Goal: Transaction & Acquisition: Purchase product/service

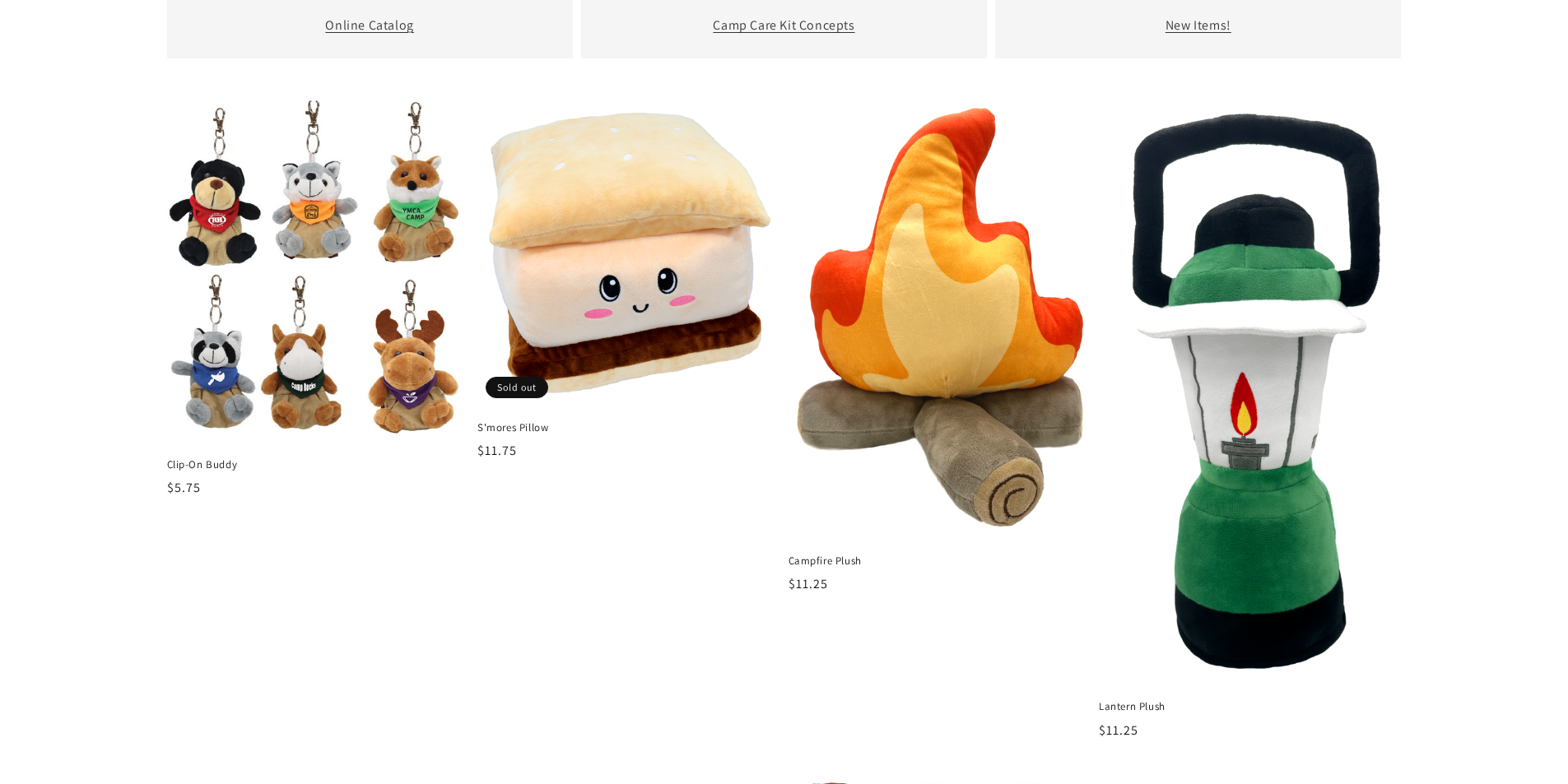
scroll to position [905, 0]
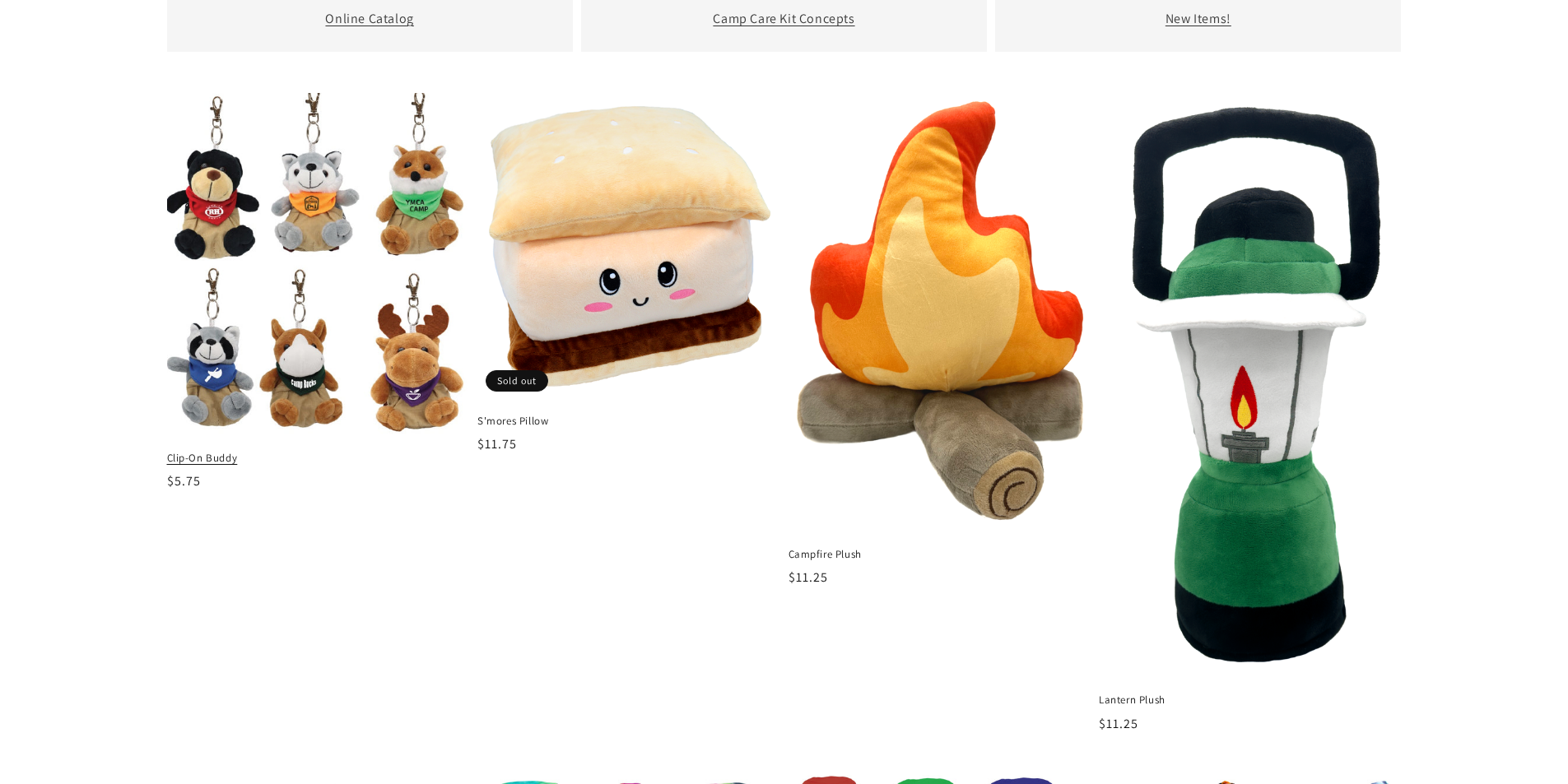
click at [213, 461] on span "Clip-On Buddy" at bounding box center [319, 458] width 303 height 15
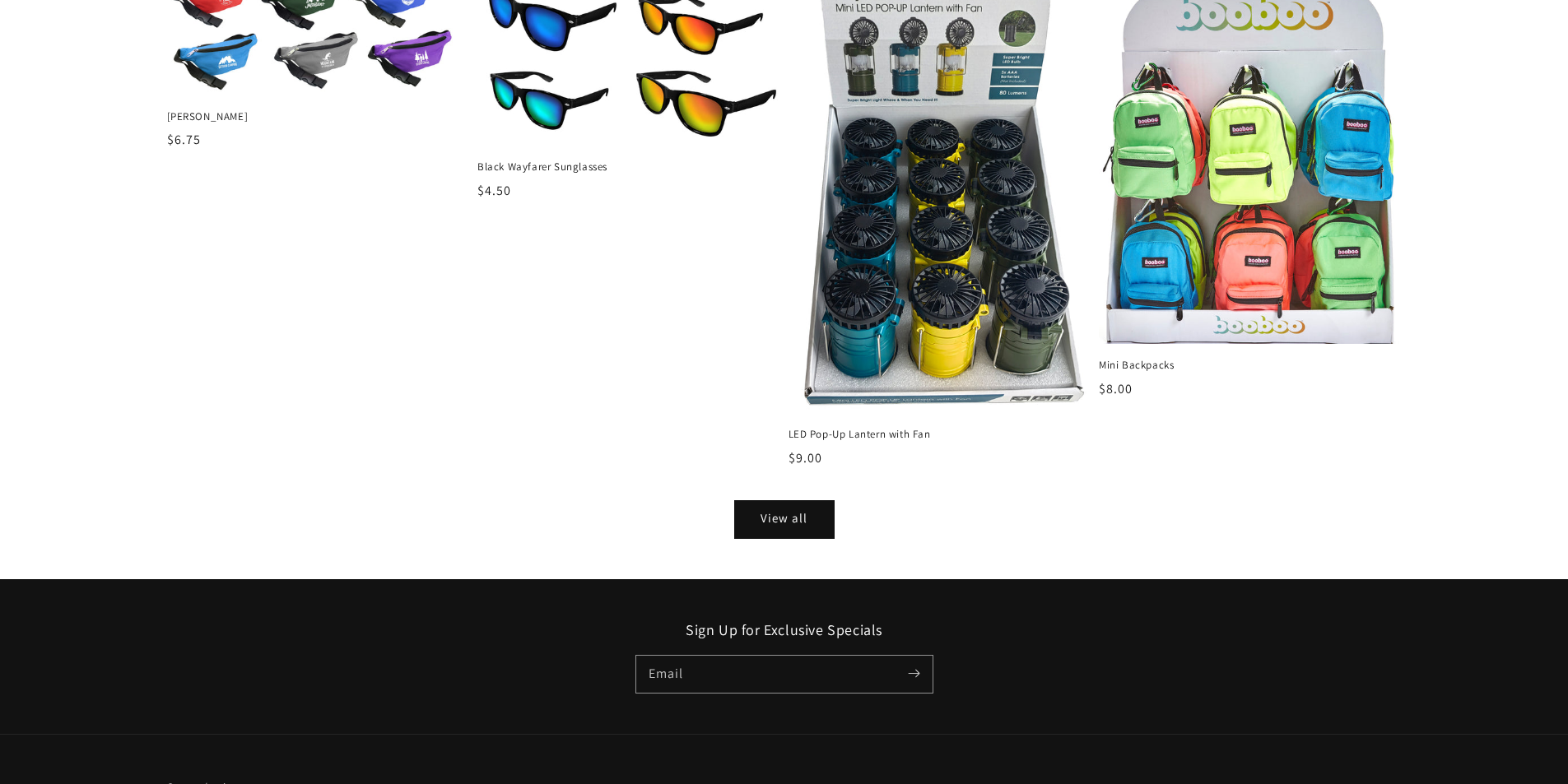
scroll to position [2057, 0]
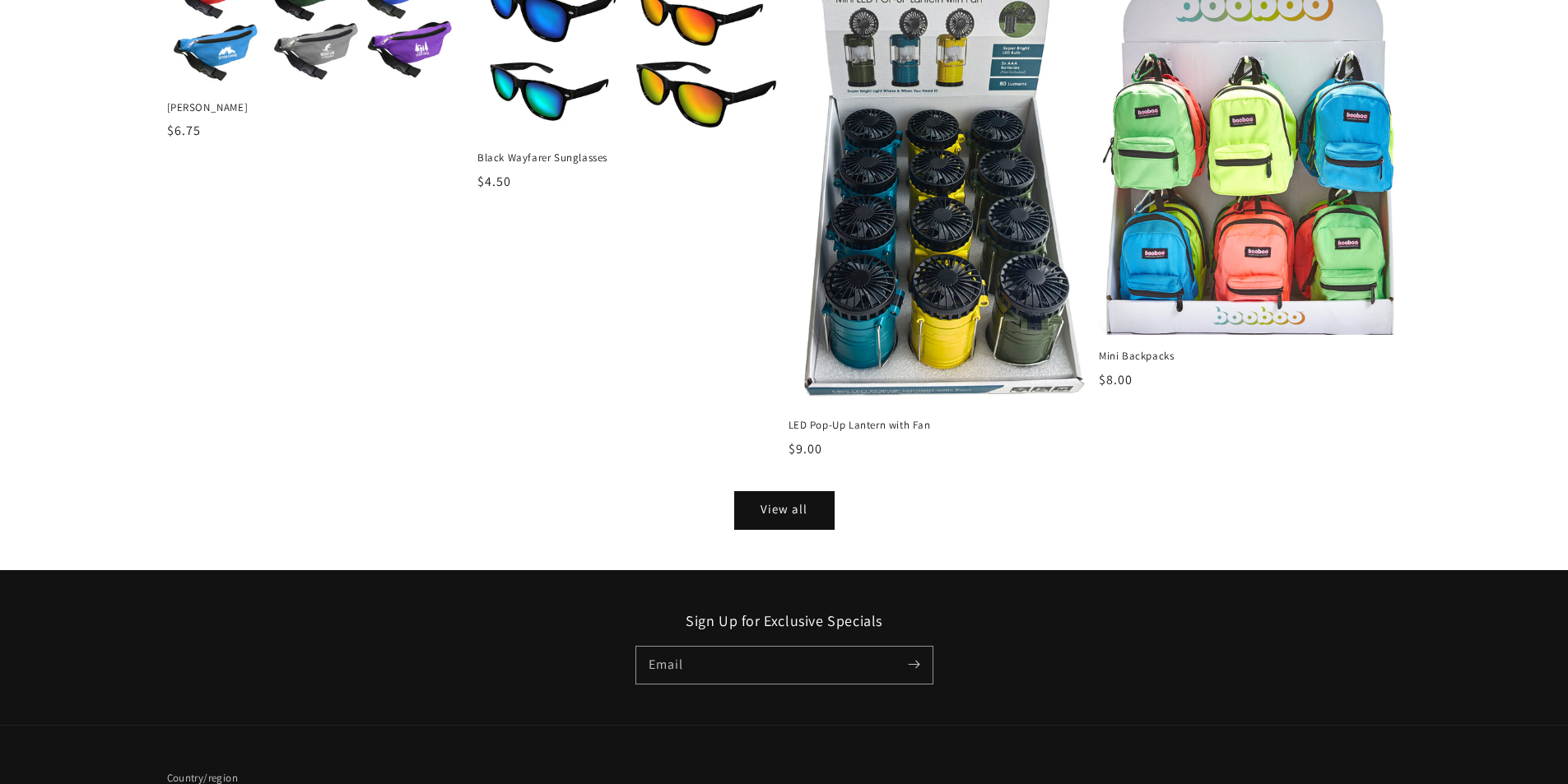
click at [775, 499] on li "Black Wayfarer Sunglasses Black Wayfarer Sunglasses Regular price $4.50 Regular…" at bounding box center [624, 229] width 311 height 540
click at [763, 507] on link "View all" at bounding box center [784, 510] width 99 height 37
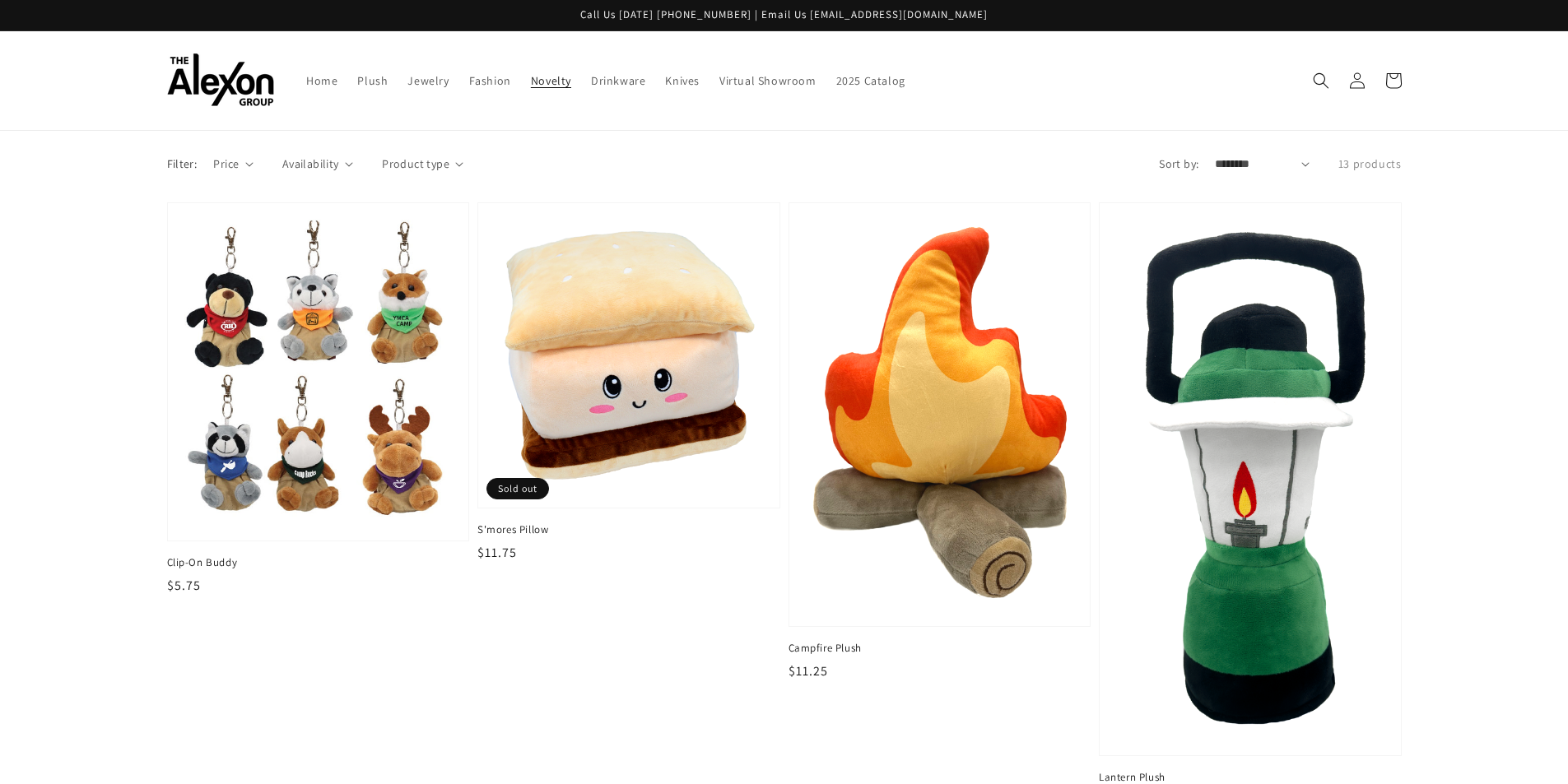
click at [544, 91] on link "Novelty" at bounding box center [551, 80] width 60 height 34
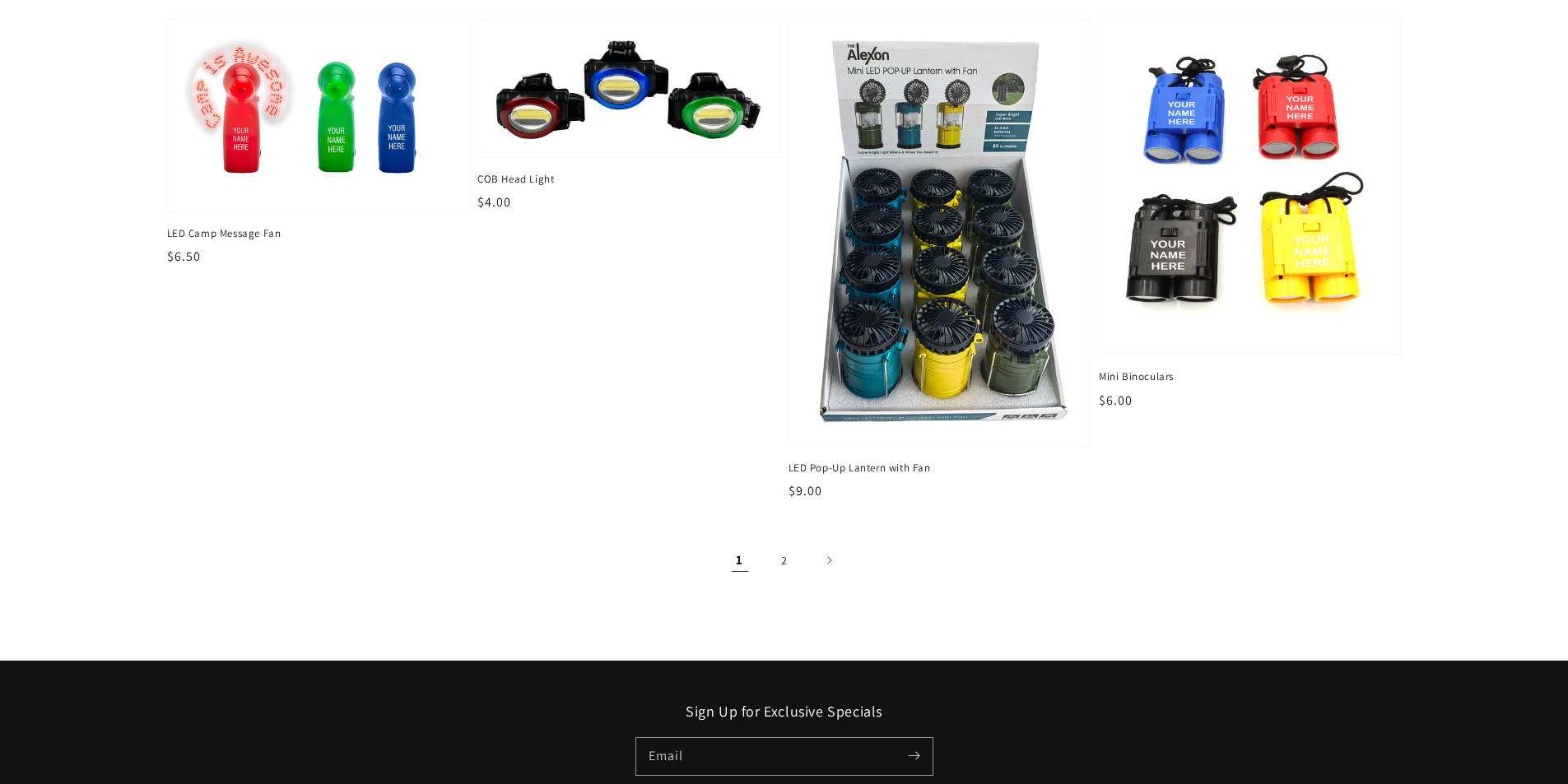
scroll to position [2385, 0]
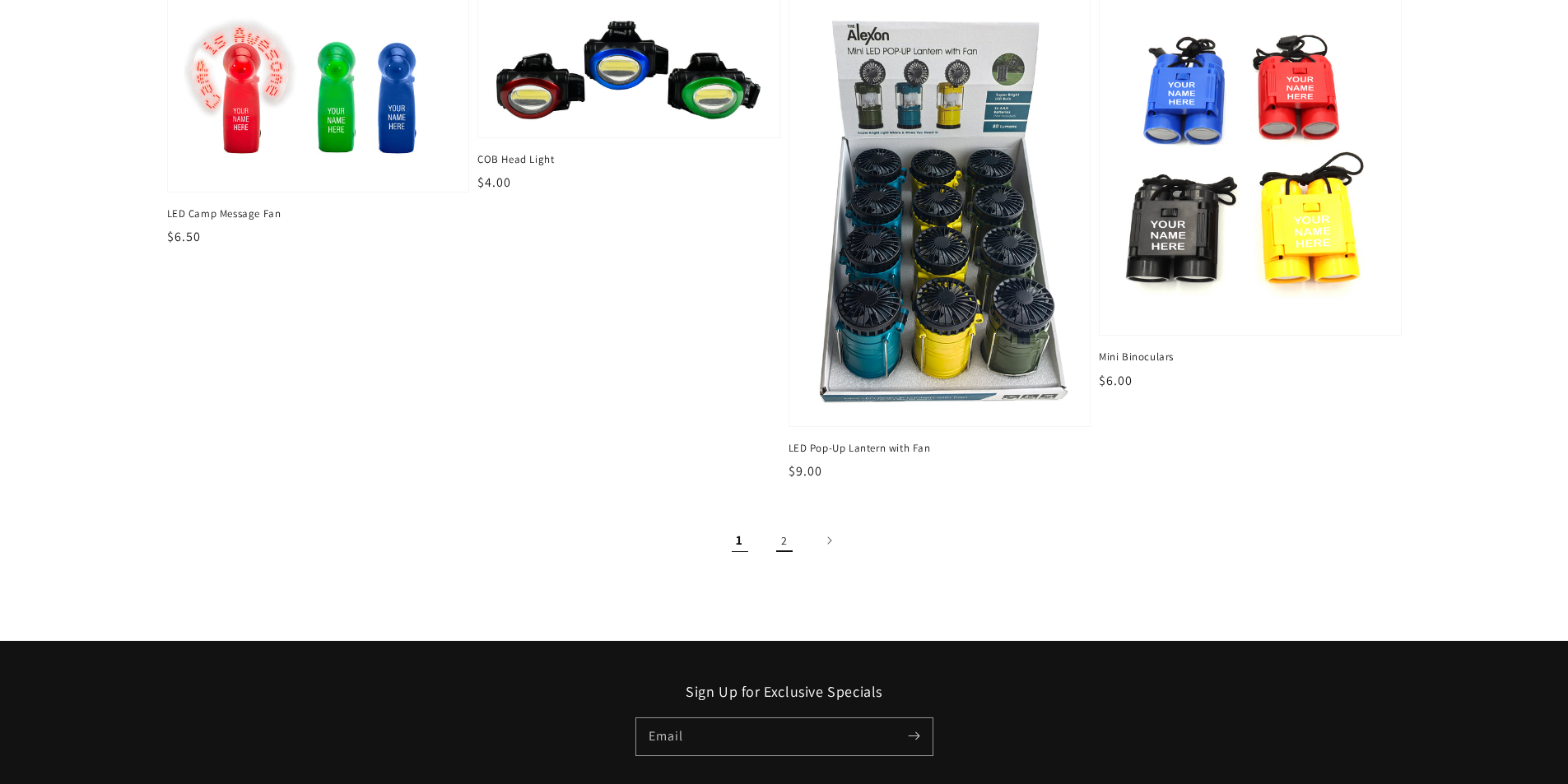
click at [776, 541] on link "2" at bounding box center [784, 540] width 36 height 36
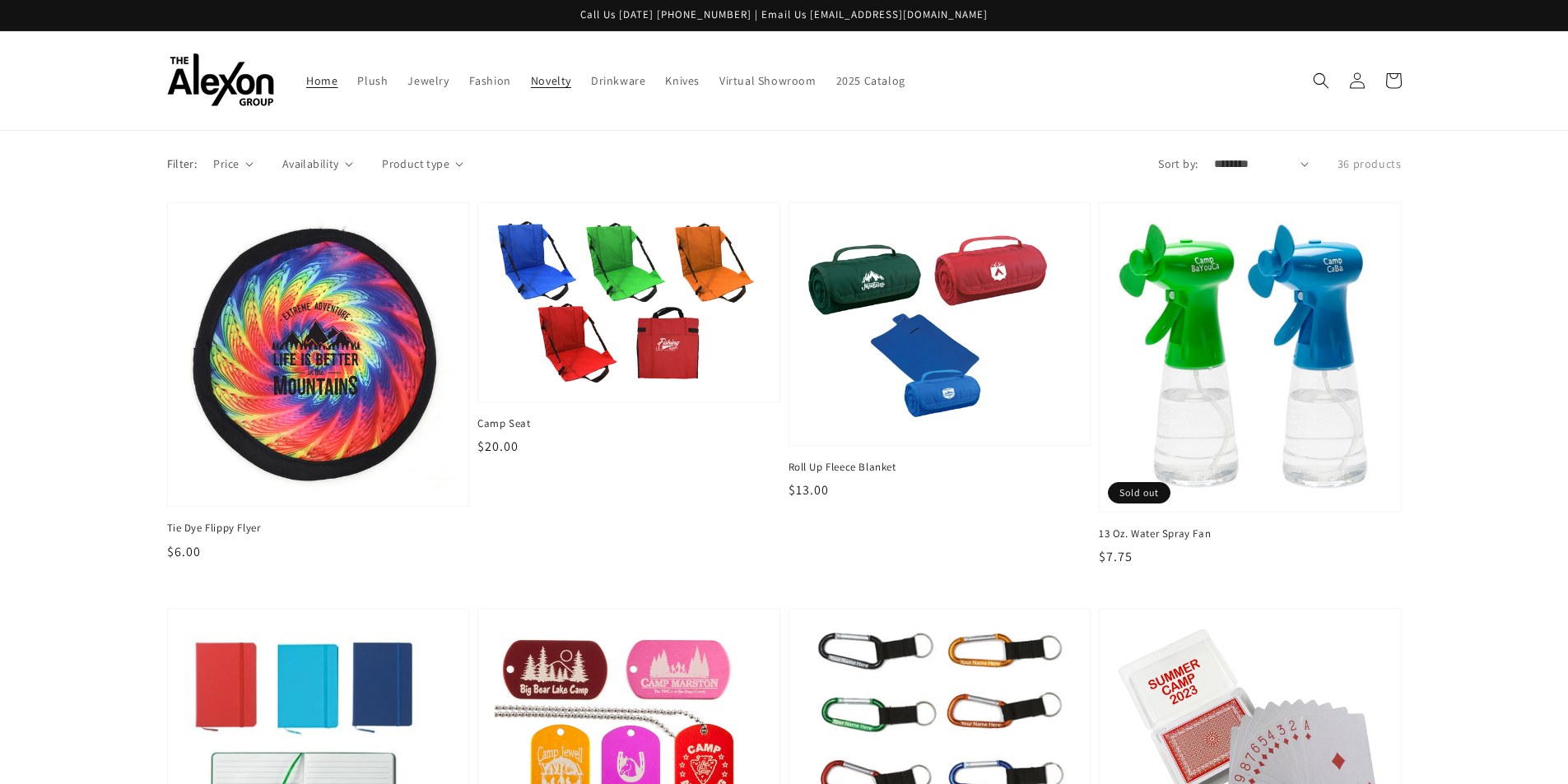
click at [325, 88] on link "Home" at bounding box center [322, 80] width 51 height 34
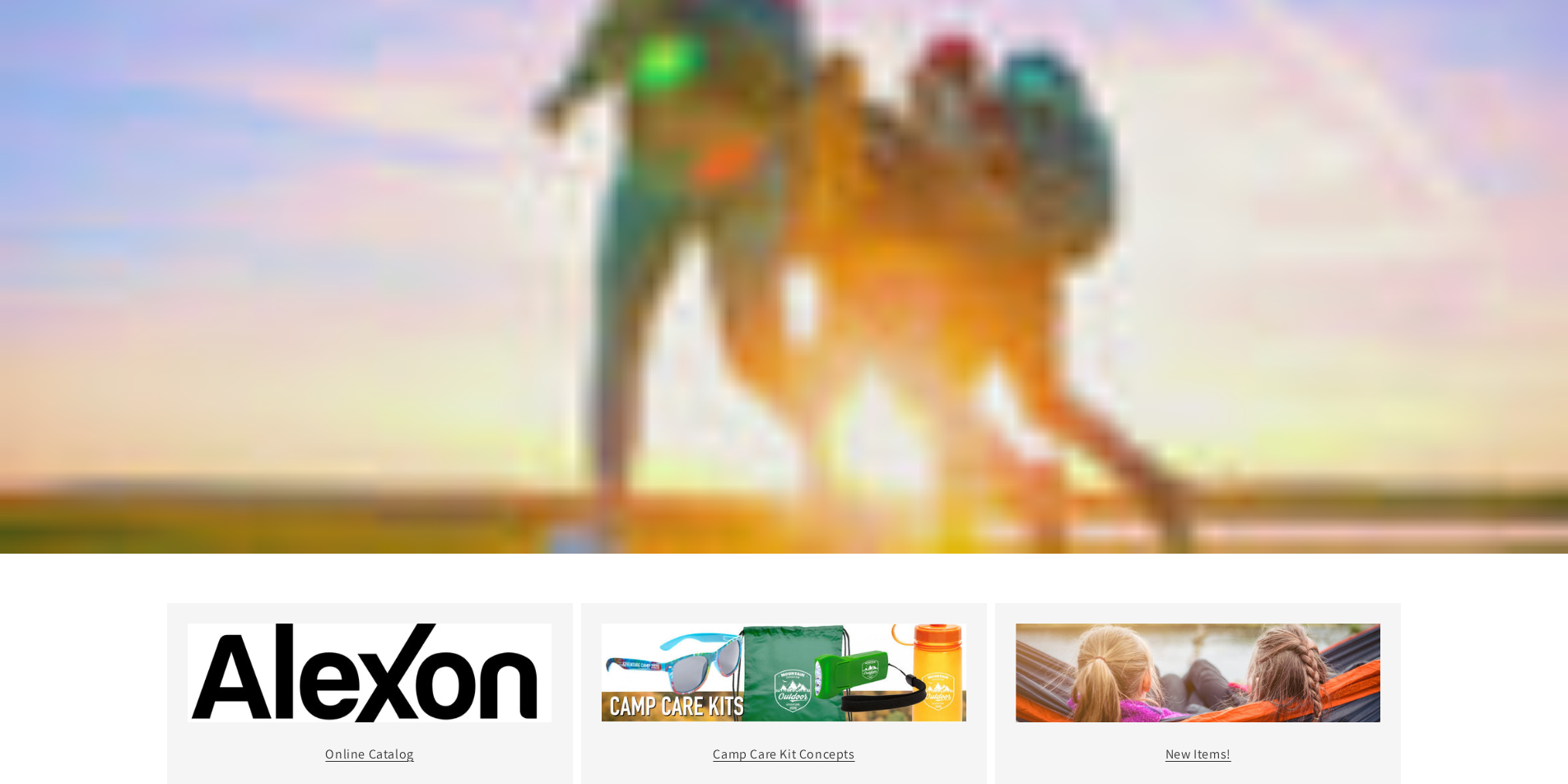
scroll to position [334, 0]
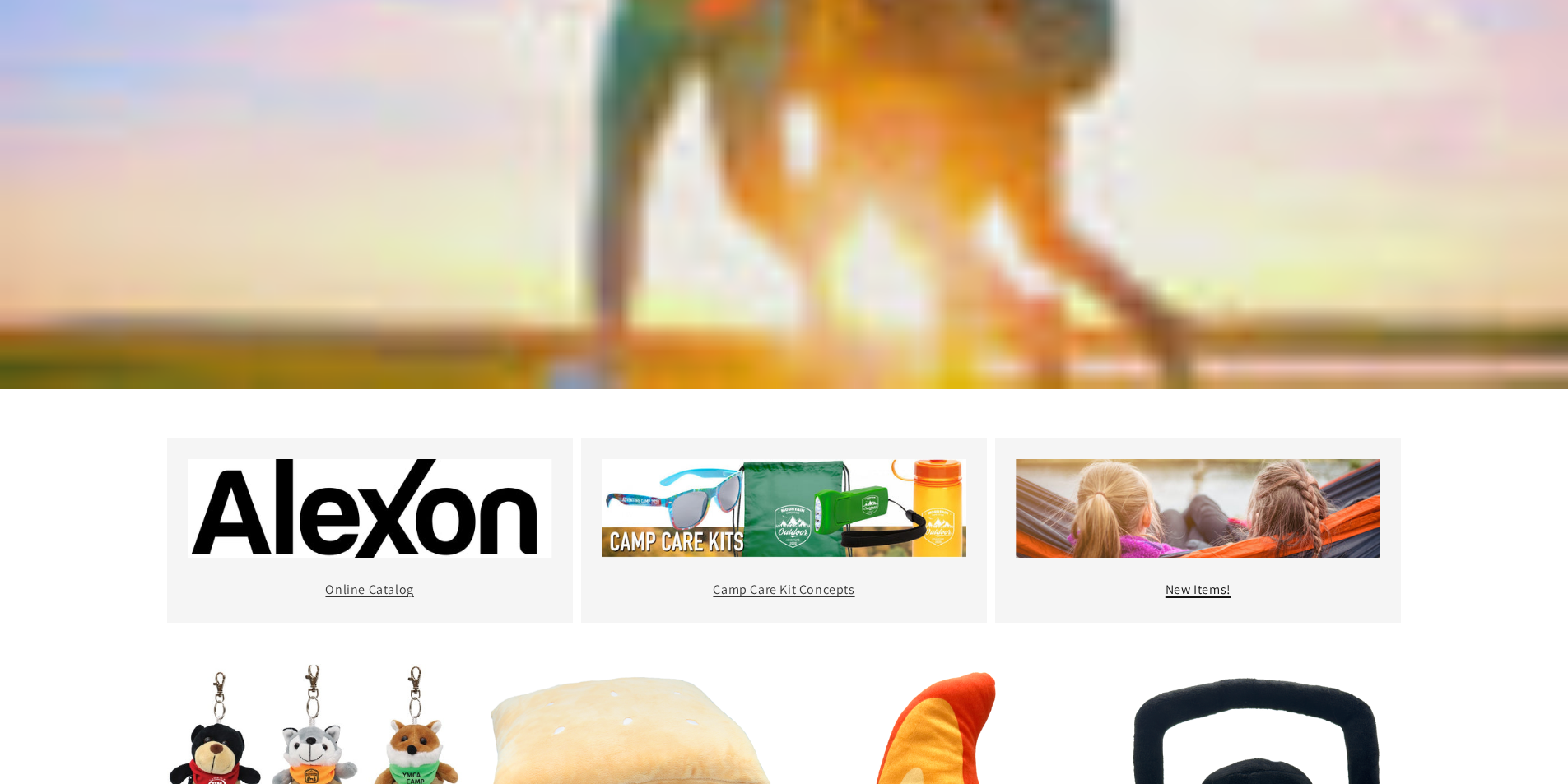
click at [1194, 593] on link "New Items!" at bounding box center [1198, 589] width 66 height 18
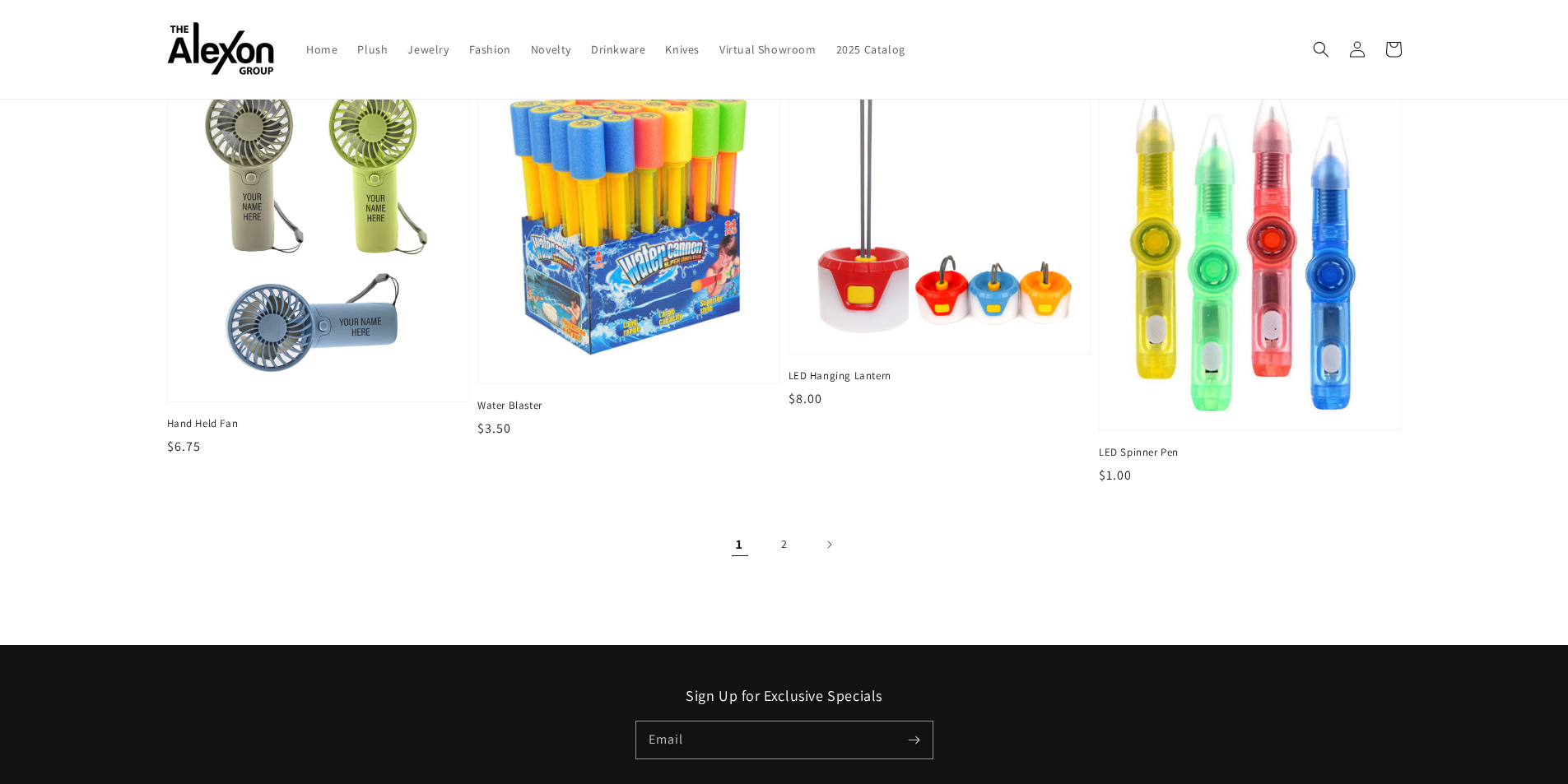
scroll to position [2443, 0]
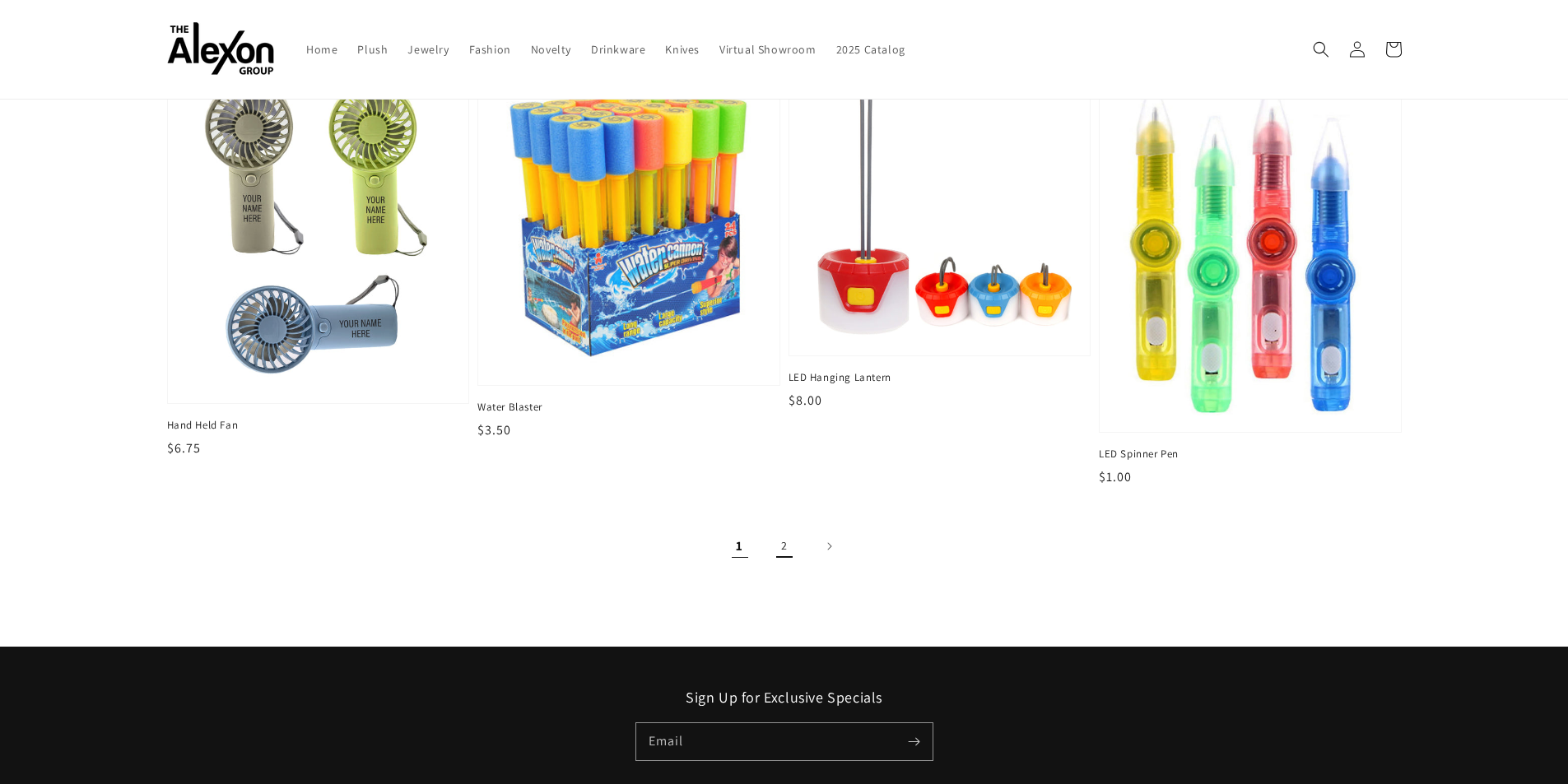
click at [782, 544] on link "2" at bounding box center [784, 546] width 36 height 36
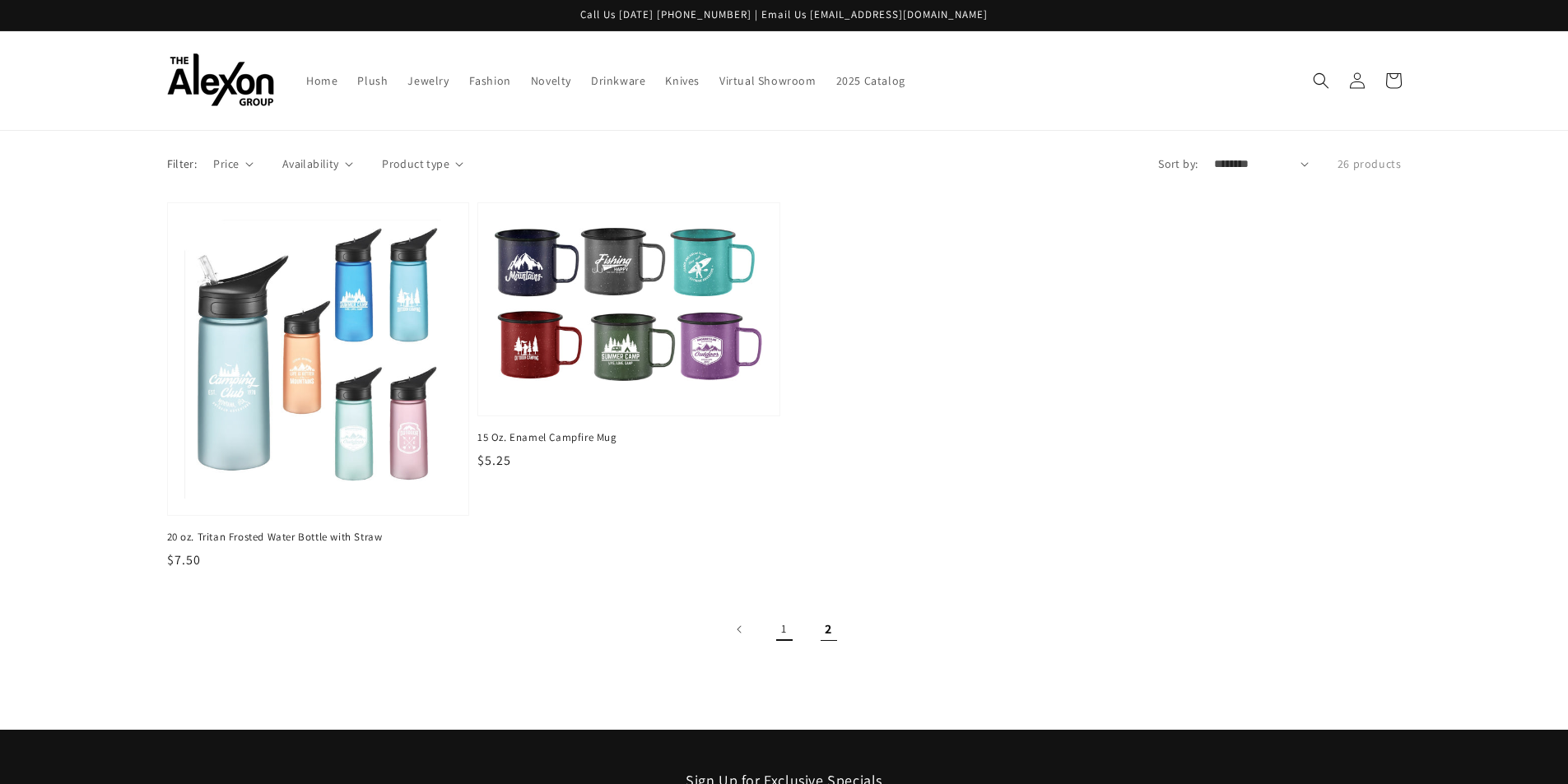
click at [782, 632] on link "1" at bounding box center [784, 629] width 36 height 36
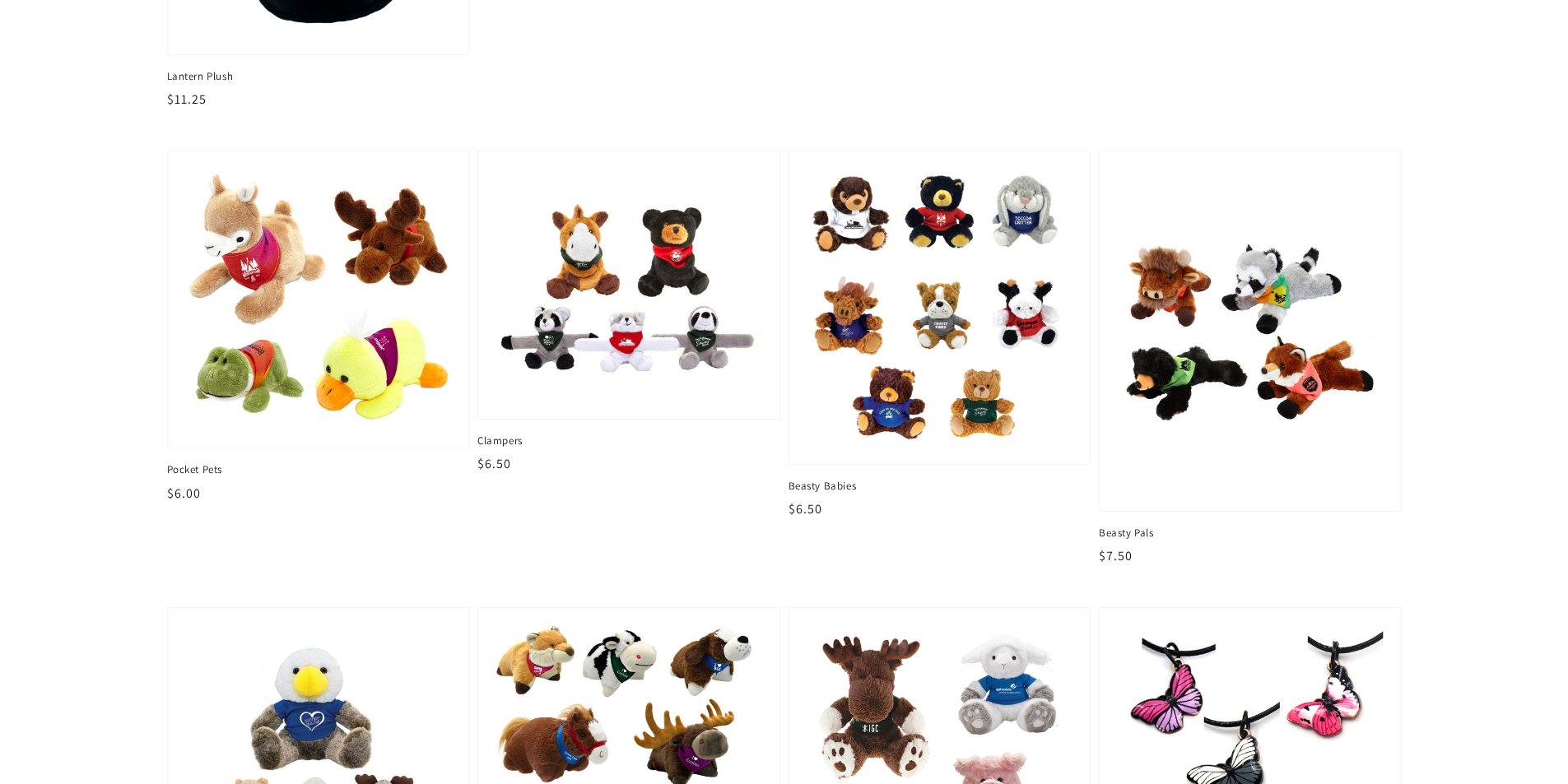
scroll to position [740, 0]
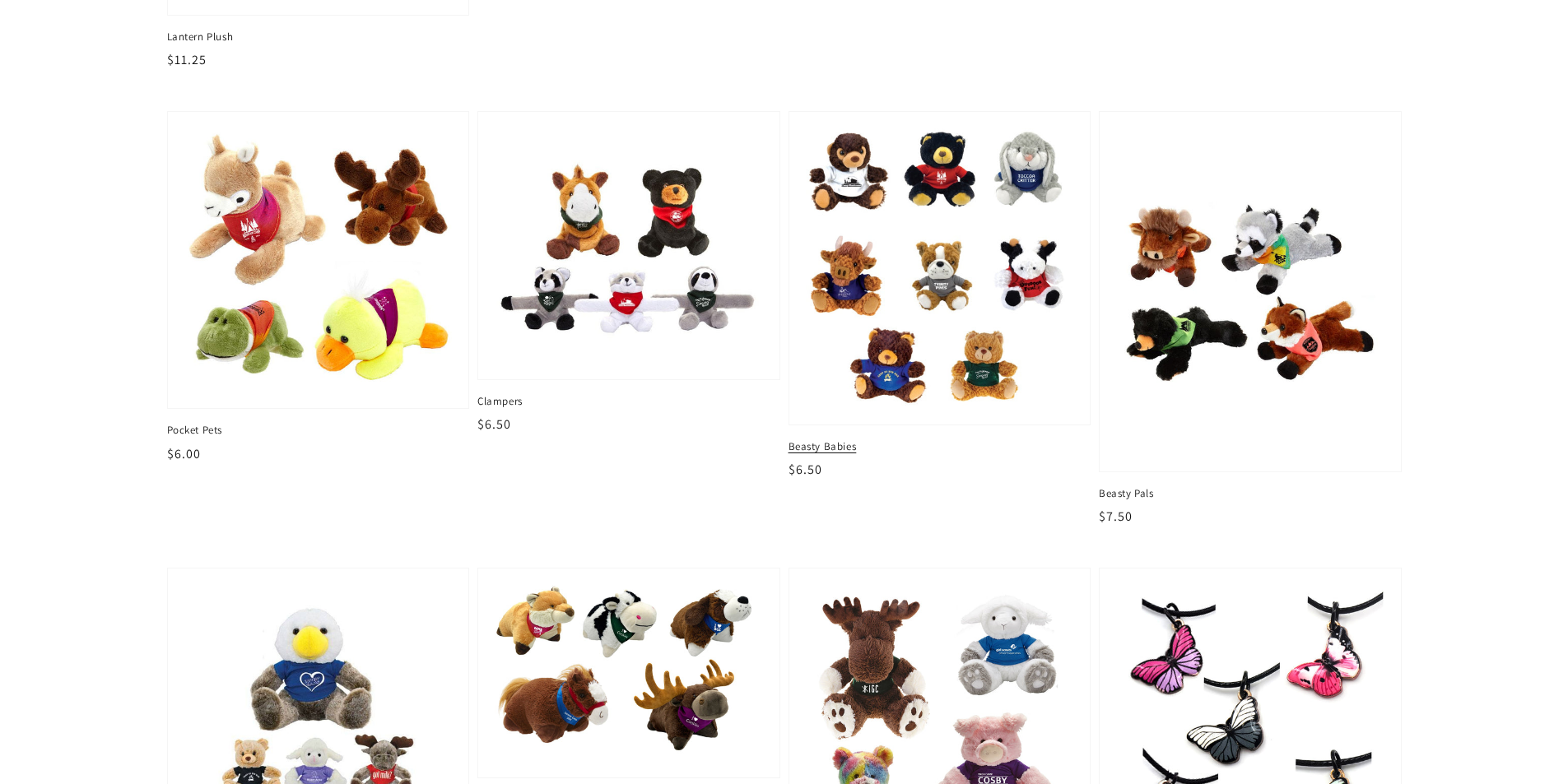
click at [833, 440] on span "Beasty Babies" at bounding box center [940, 447] width 303 height 15
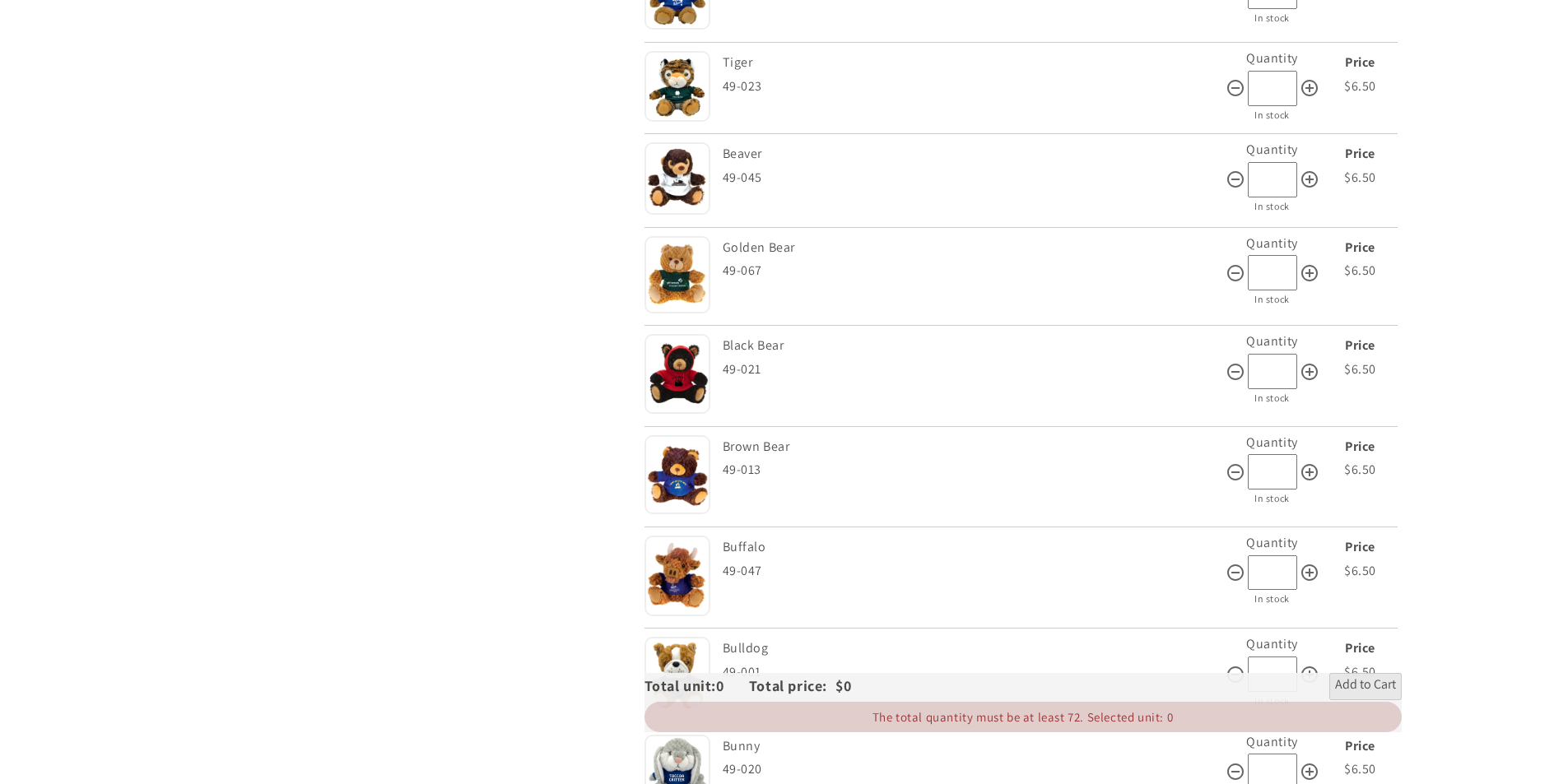
scroll to position [740, 0]
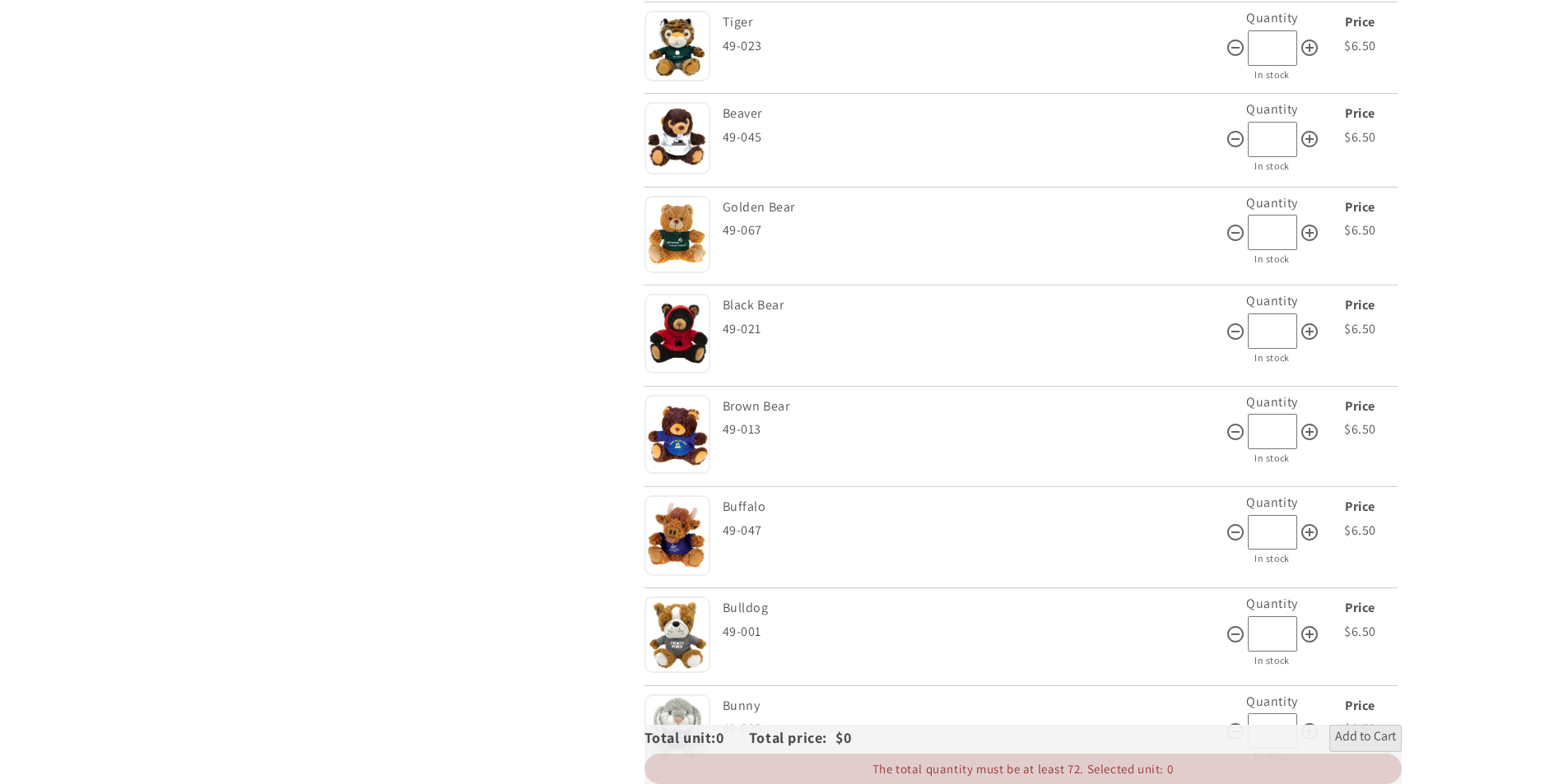
click at [679, 347] on img at bounding box center [677, 333] width 66 height 79
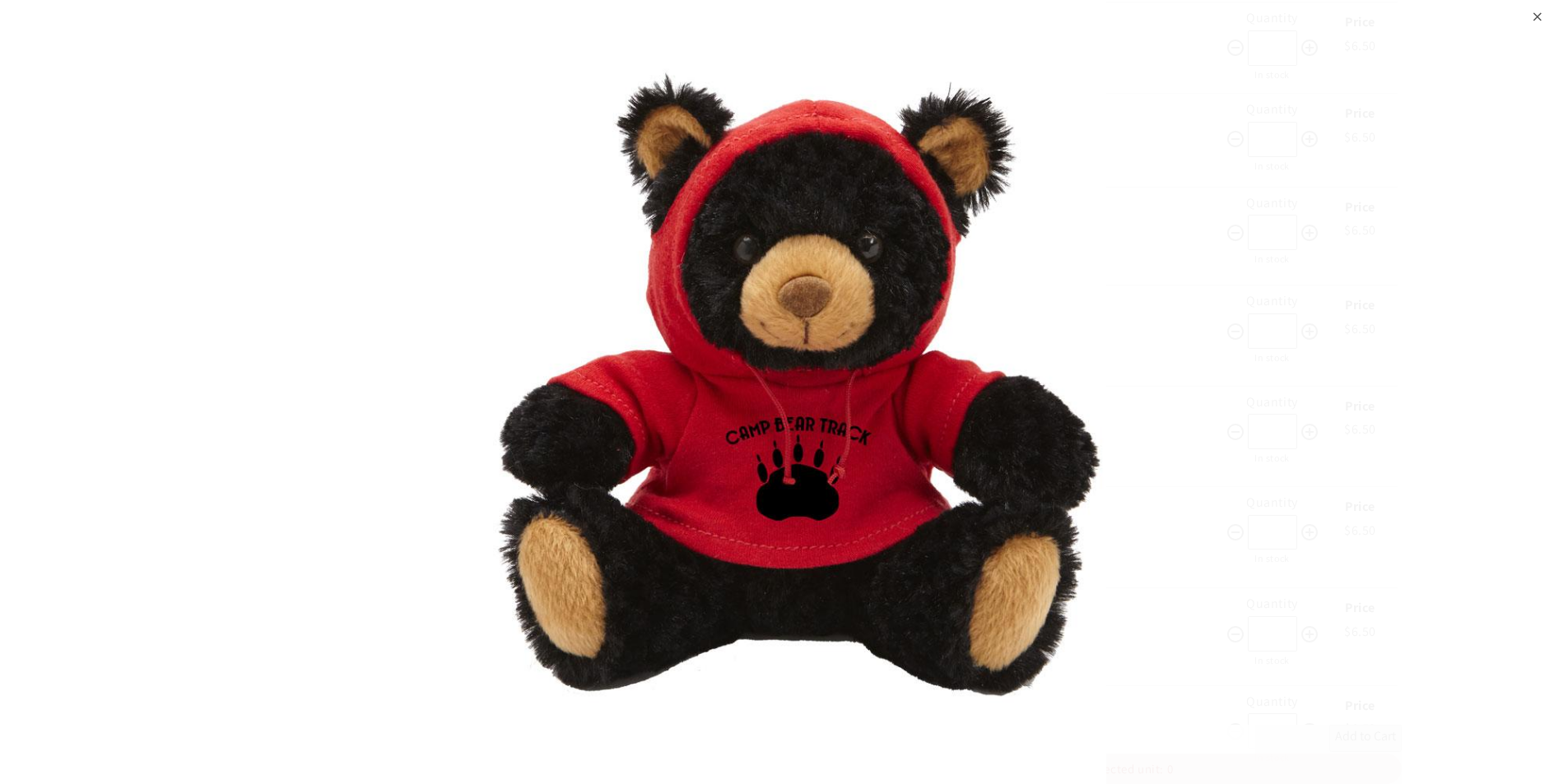
click at [1533, 6] on div "⨉" at bounding box center [1538, 15] width 11 height 30
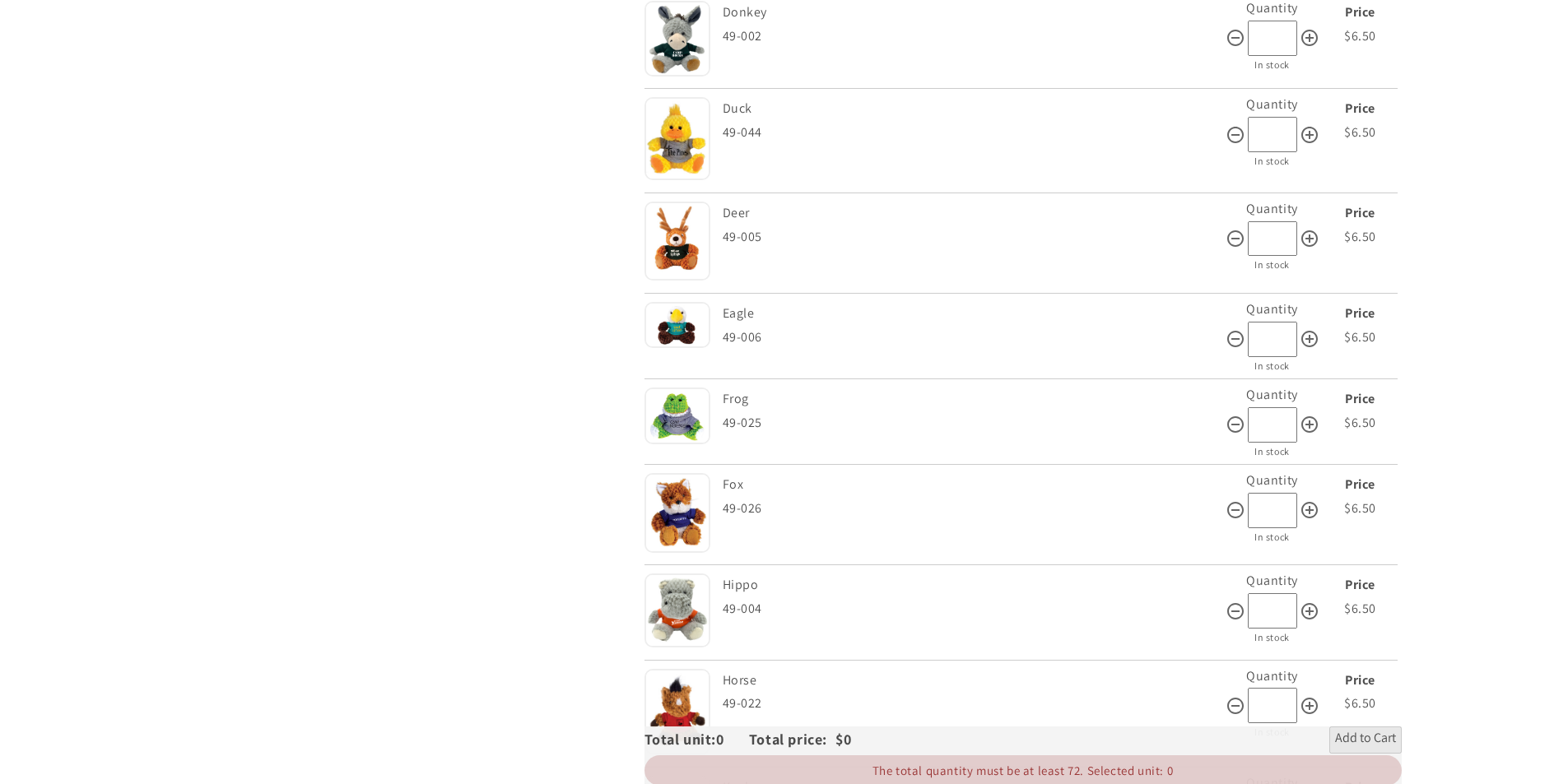
scroll to position [1727, 0]
click at [658, 242] on img at bounding box center [677, 240] width 66 height 79
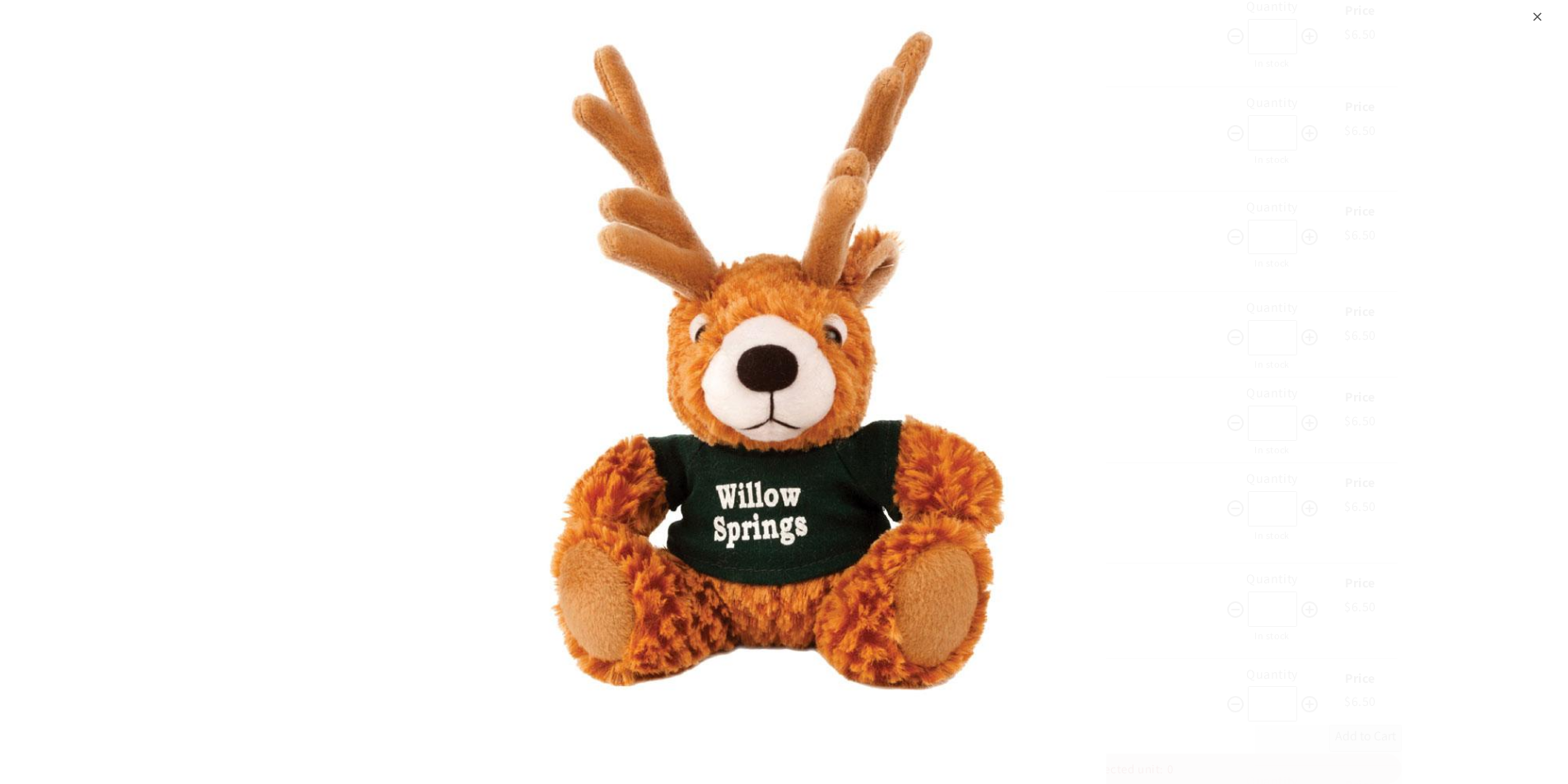
click at [1540, 16] on div "⨉" at bounding box center [1538, 15] width 11 height 30
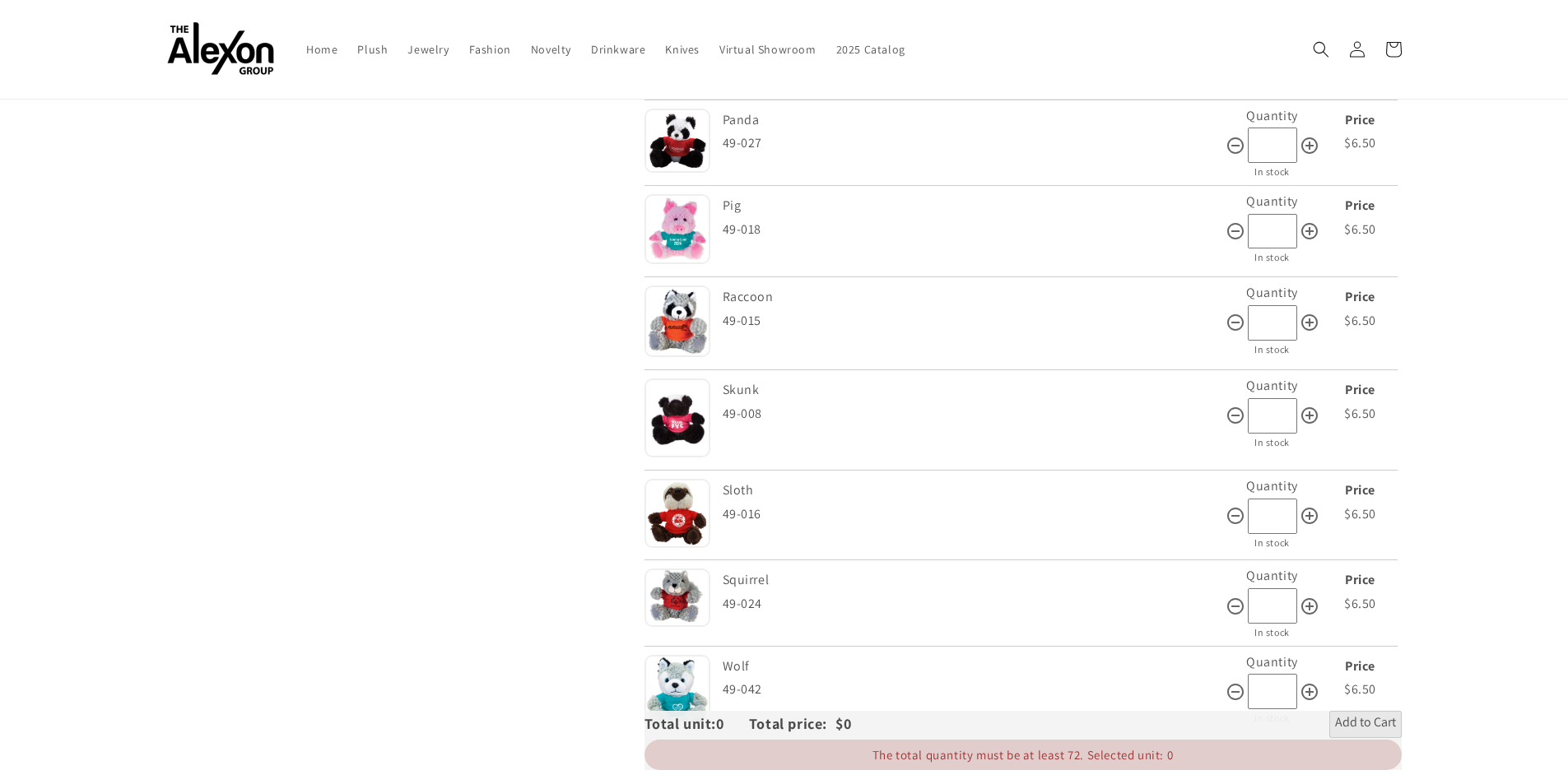
scroll to position [2962, 0]
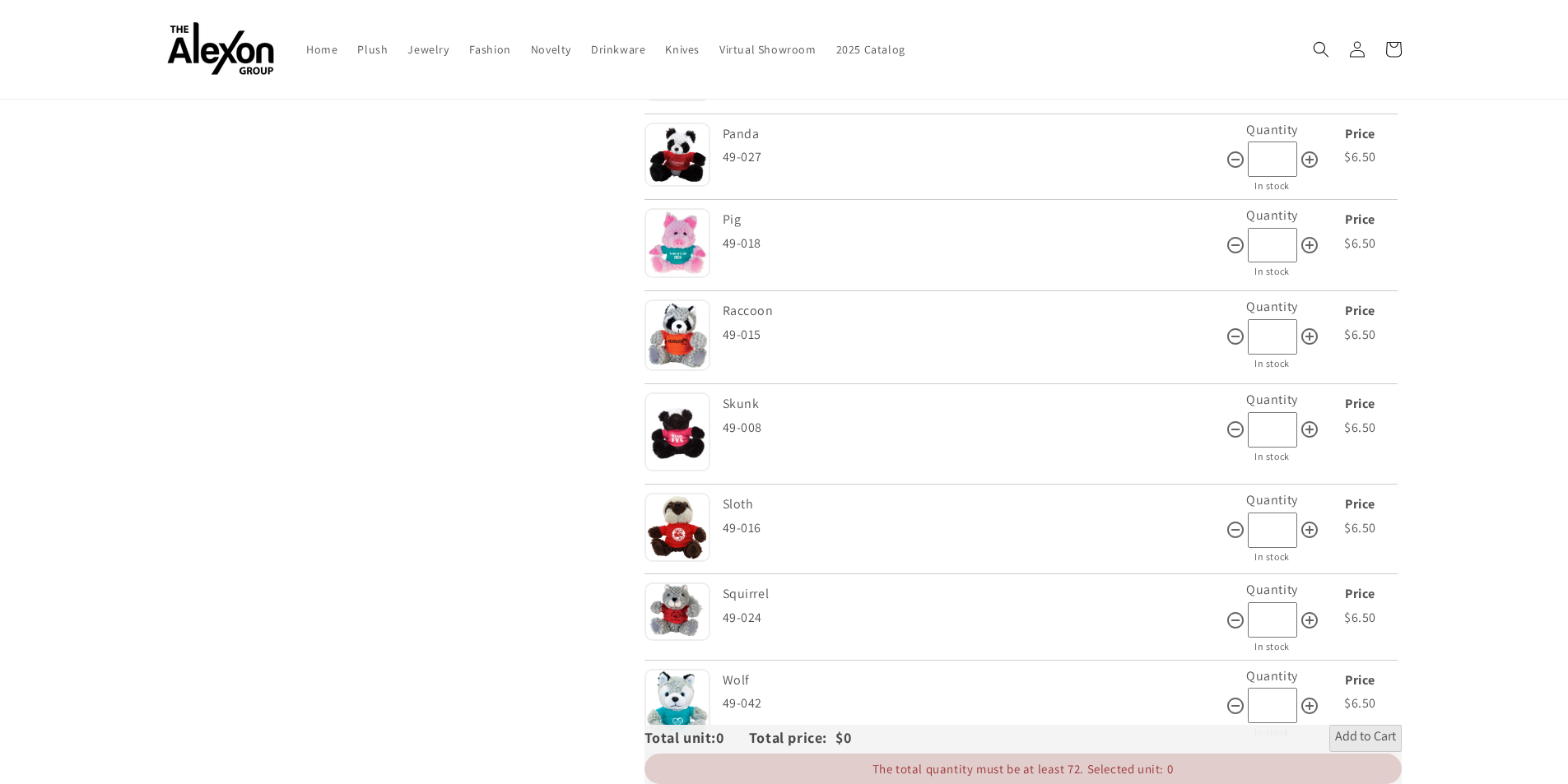
click at [1277, 617] on input "*" at bounding box center [1273, 620] width 49 height 35
type input "**"
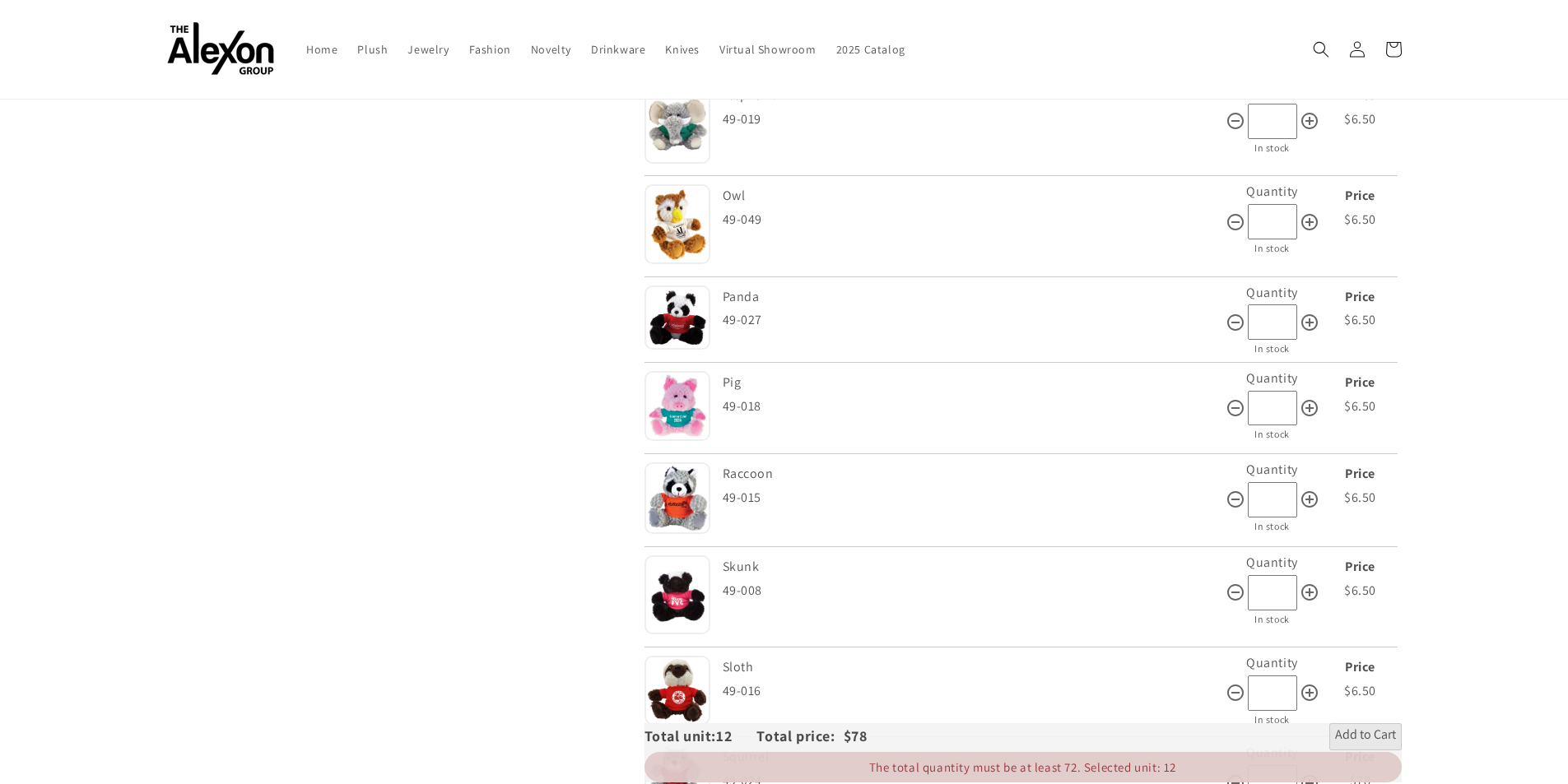
scroll to position [2797, 0]
click at [1285, 398] on input "*" at bounding box center [1273, 410] width 49 height 35
type input "**"
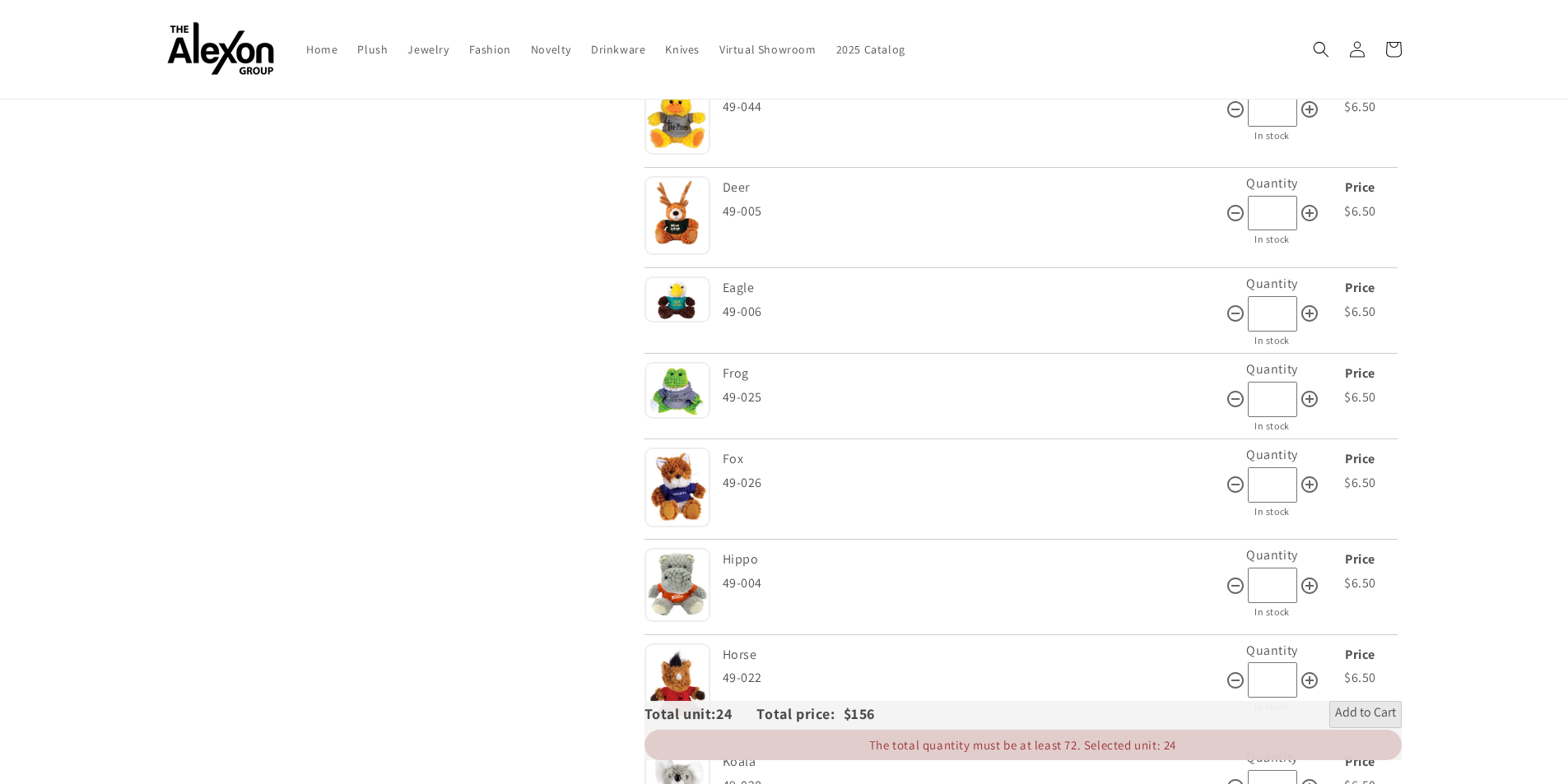
scroll to position [1727, 0]
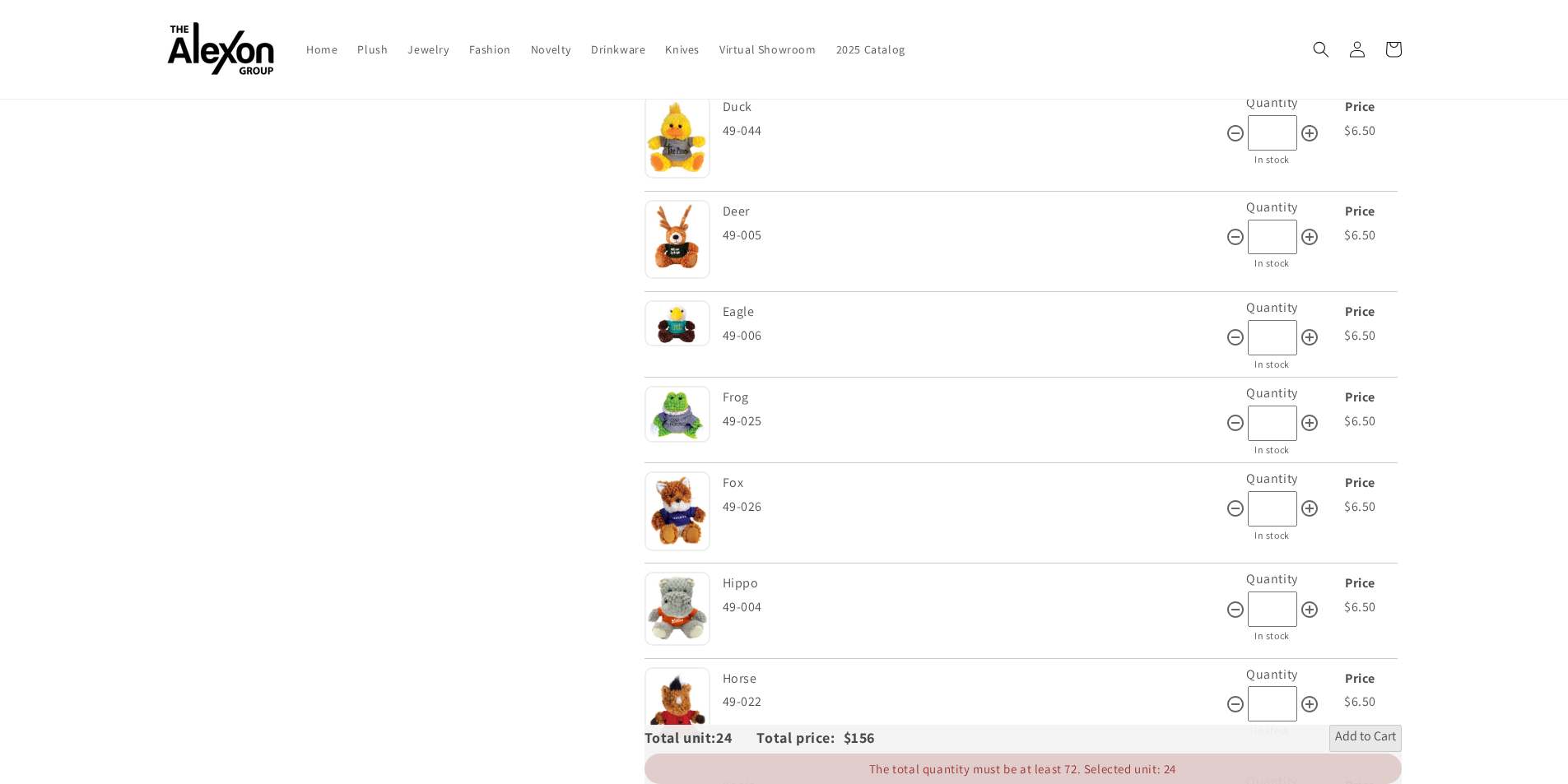
click at [1275, 418] on input "*" at bounding box center [1273, 423] width 49 height 35
type input "**"
click at [1438, 363] on section "Skip to product information Open media 1 in gallery view 1 / of 1 Beasty Babies…" at bounding box center [784, 250] width 1317 height 3612
click at [1280, 230] on input "*" at bounding box center [1273, 237] width 49 height 35
type input "**"
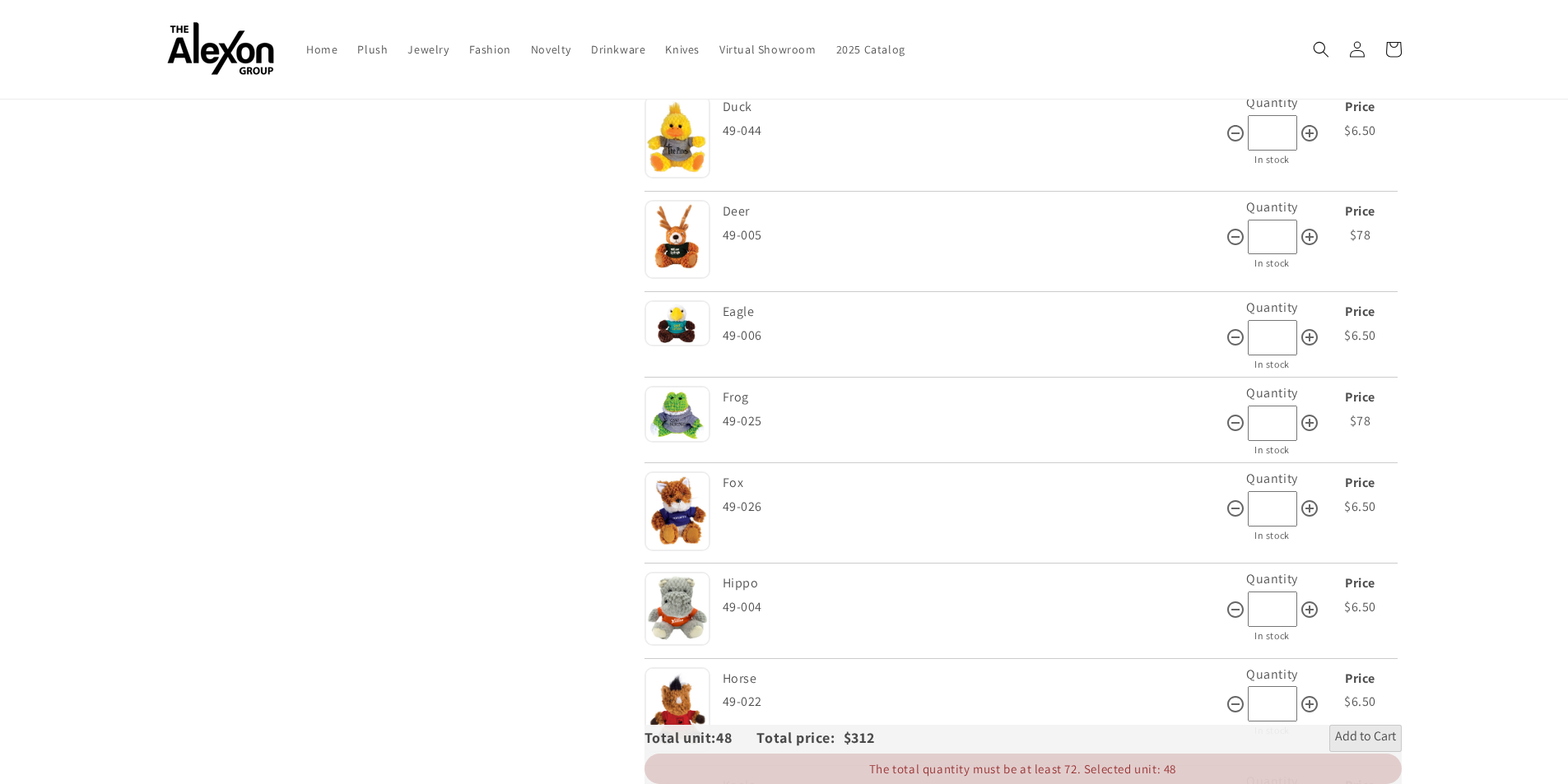
click at [1415, 236] on section "Skip to product information Open media 1 in gallery view 1 / of 1 Beasty Babies…" at bounding box center [784, 250] width 1317 height 3612
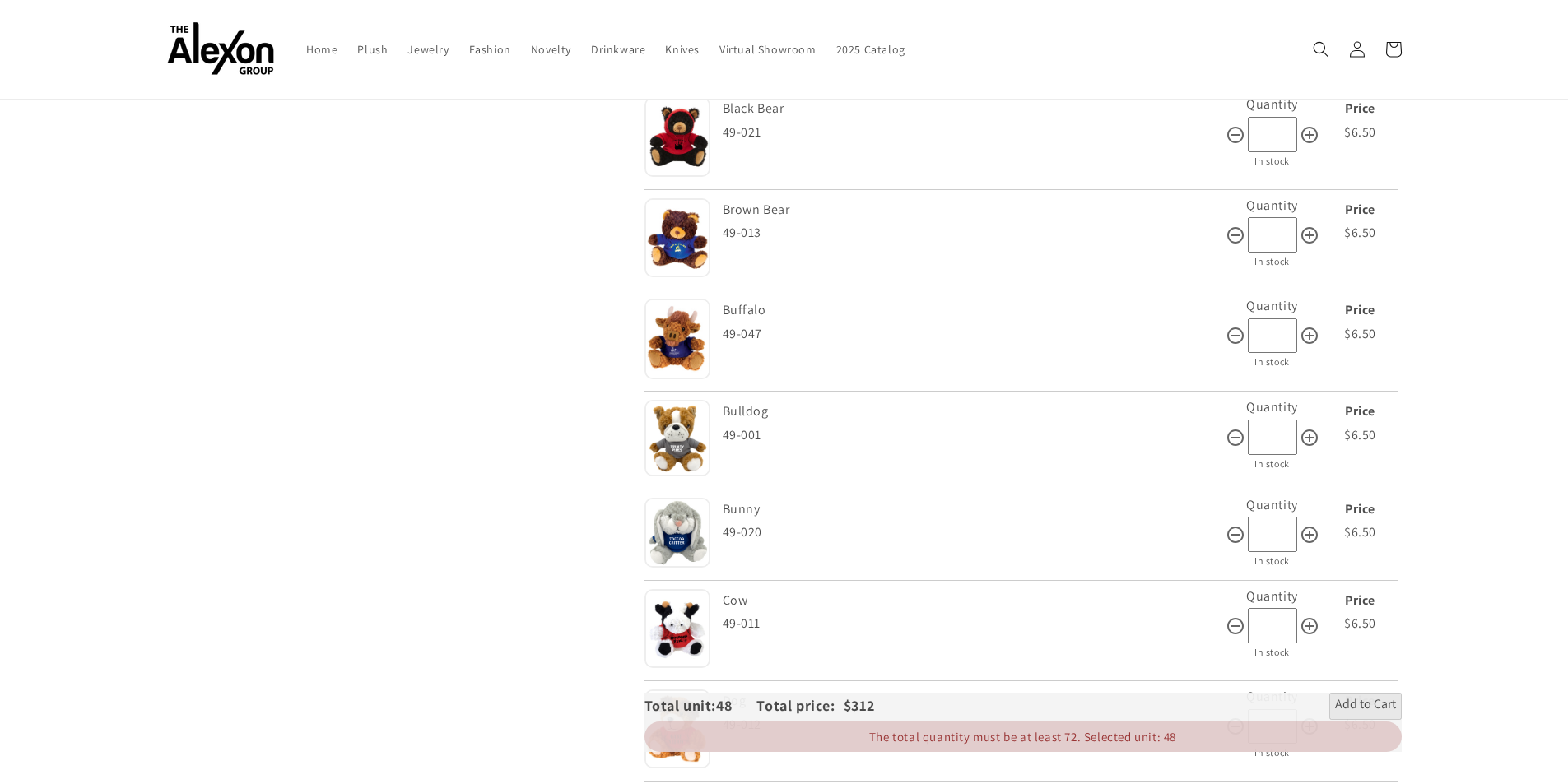
scroll to position [905, 0]
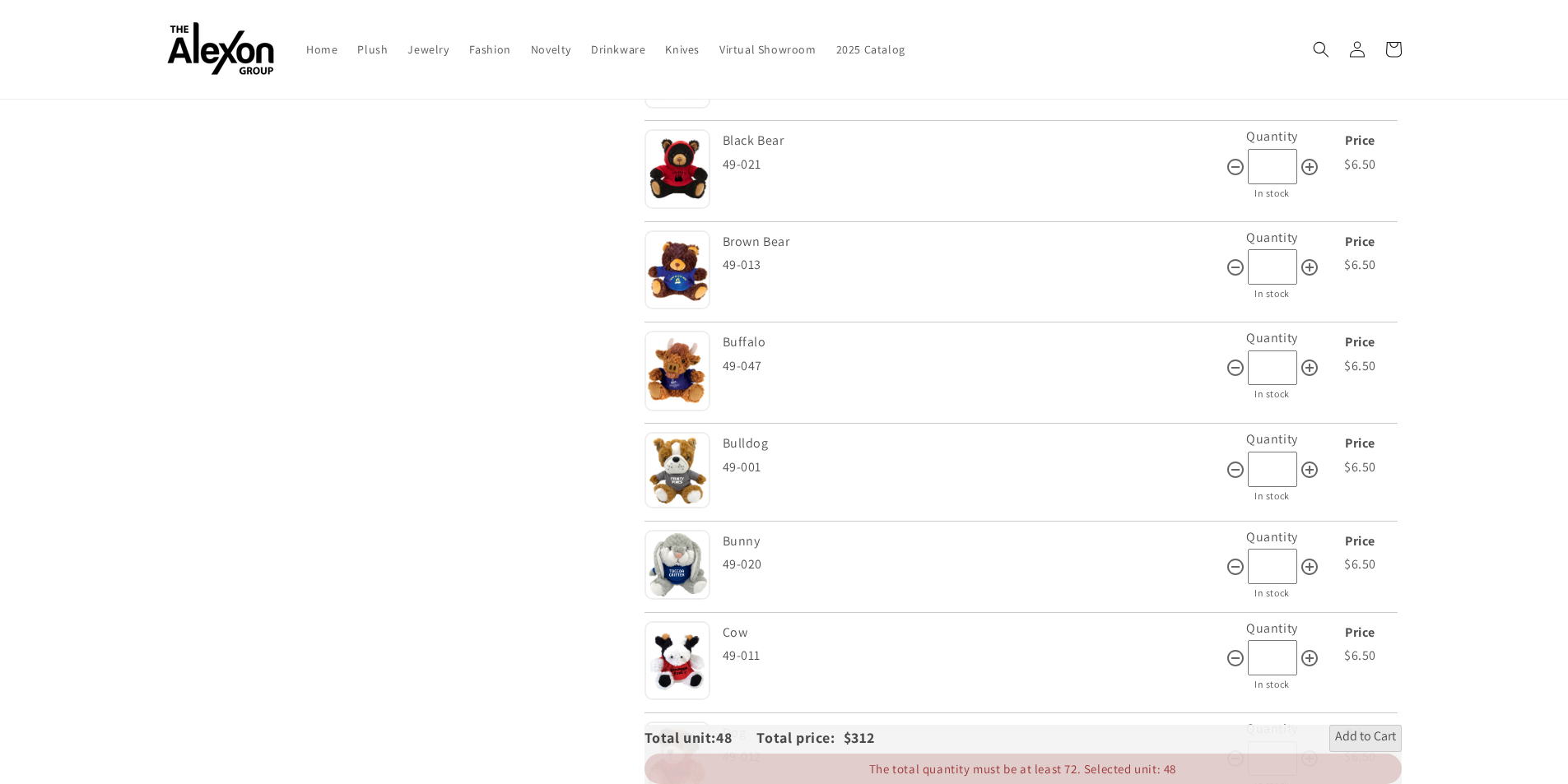
click at [1272, 565] on input "*" at bounding box center [1273, 566] width 49 height 35
type input "**"
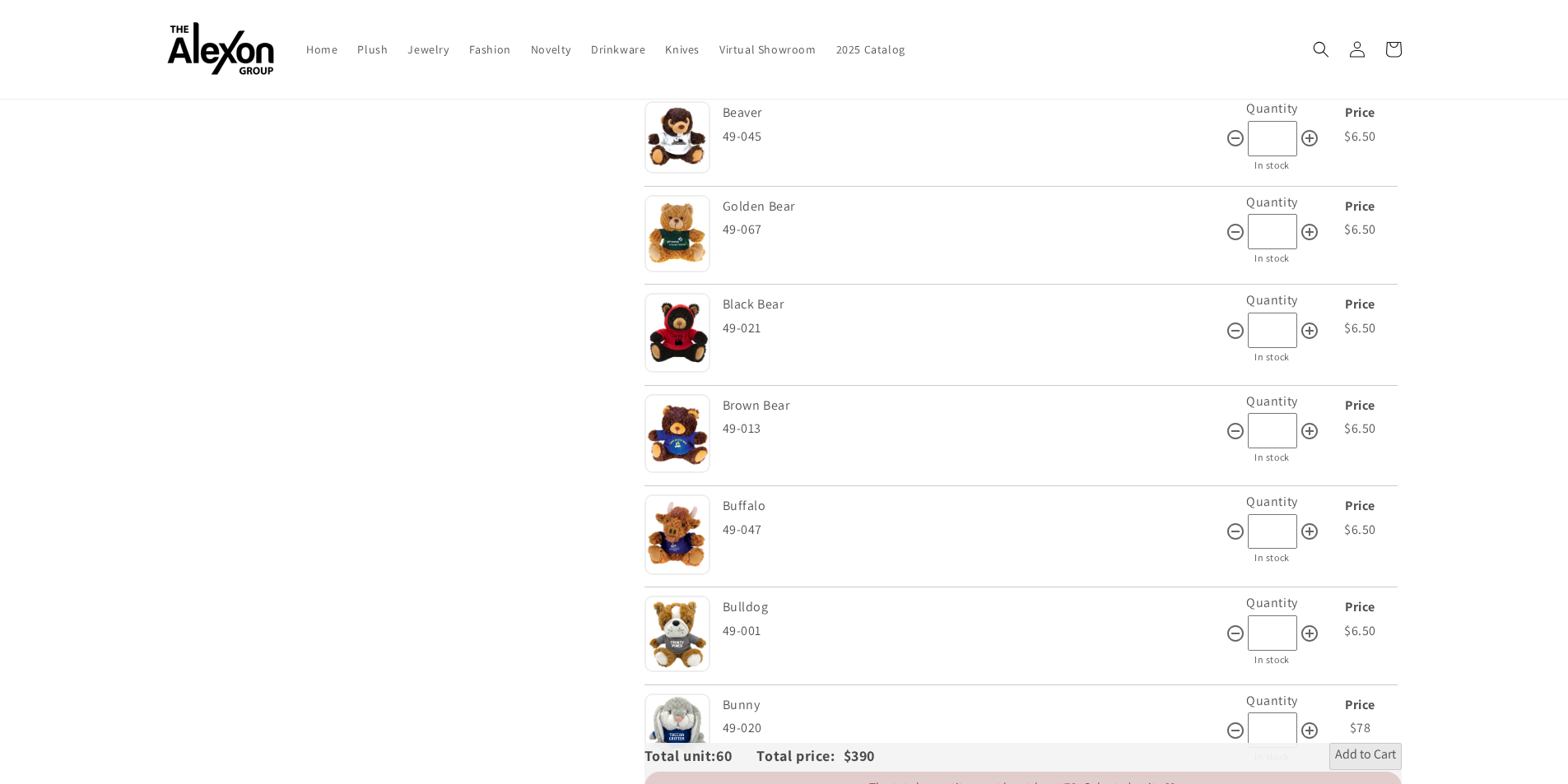
scroll to position [740, 0]
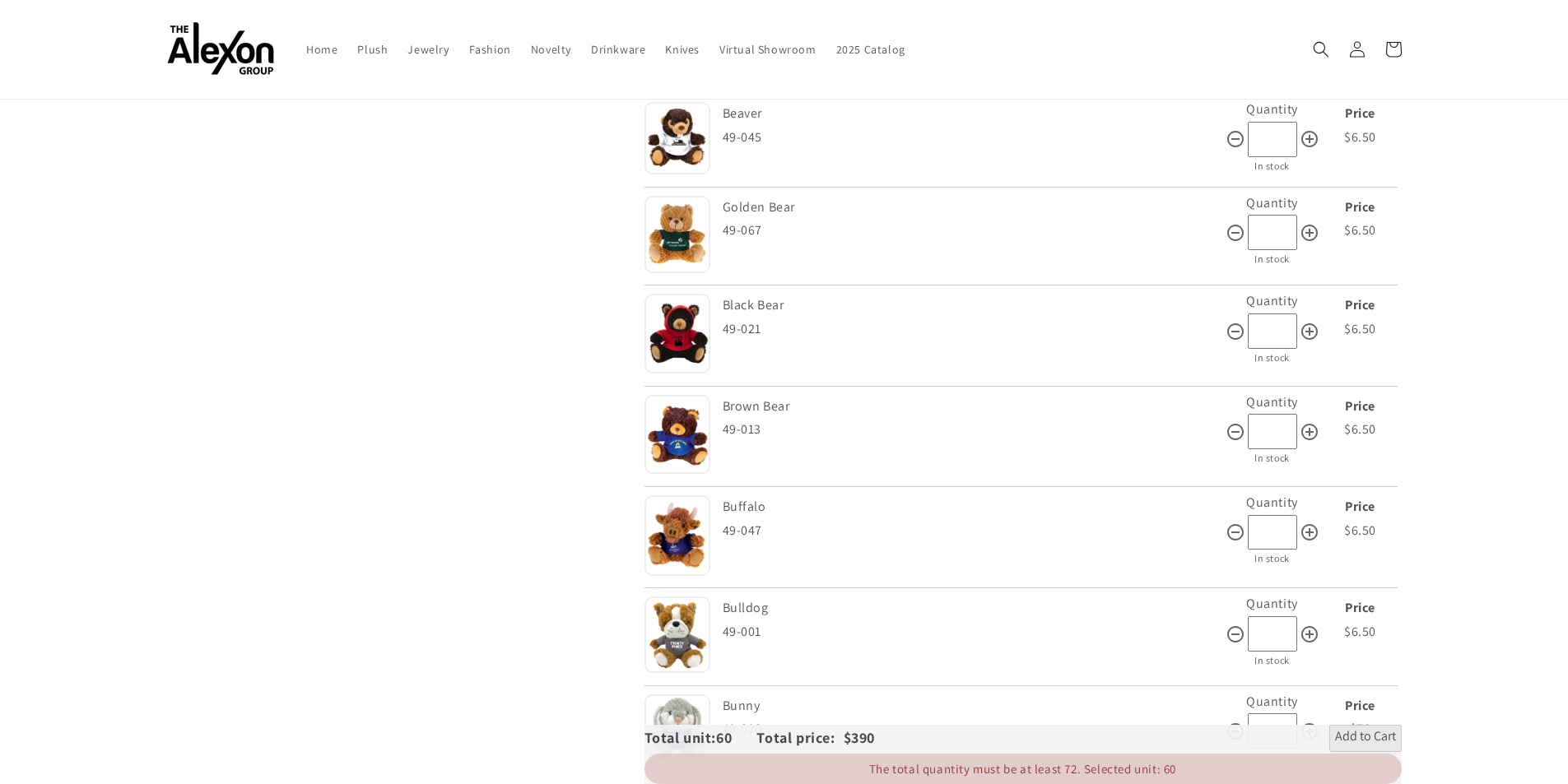
click at [1282, 330] on input "*" at bounding box center [1273, 331] width 49 height 35
type input "**"
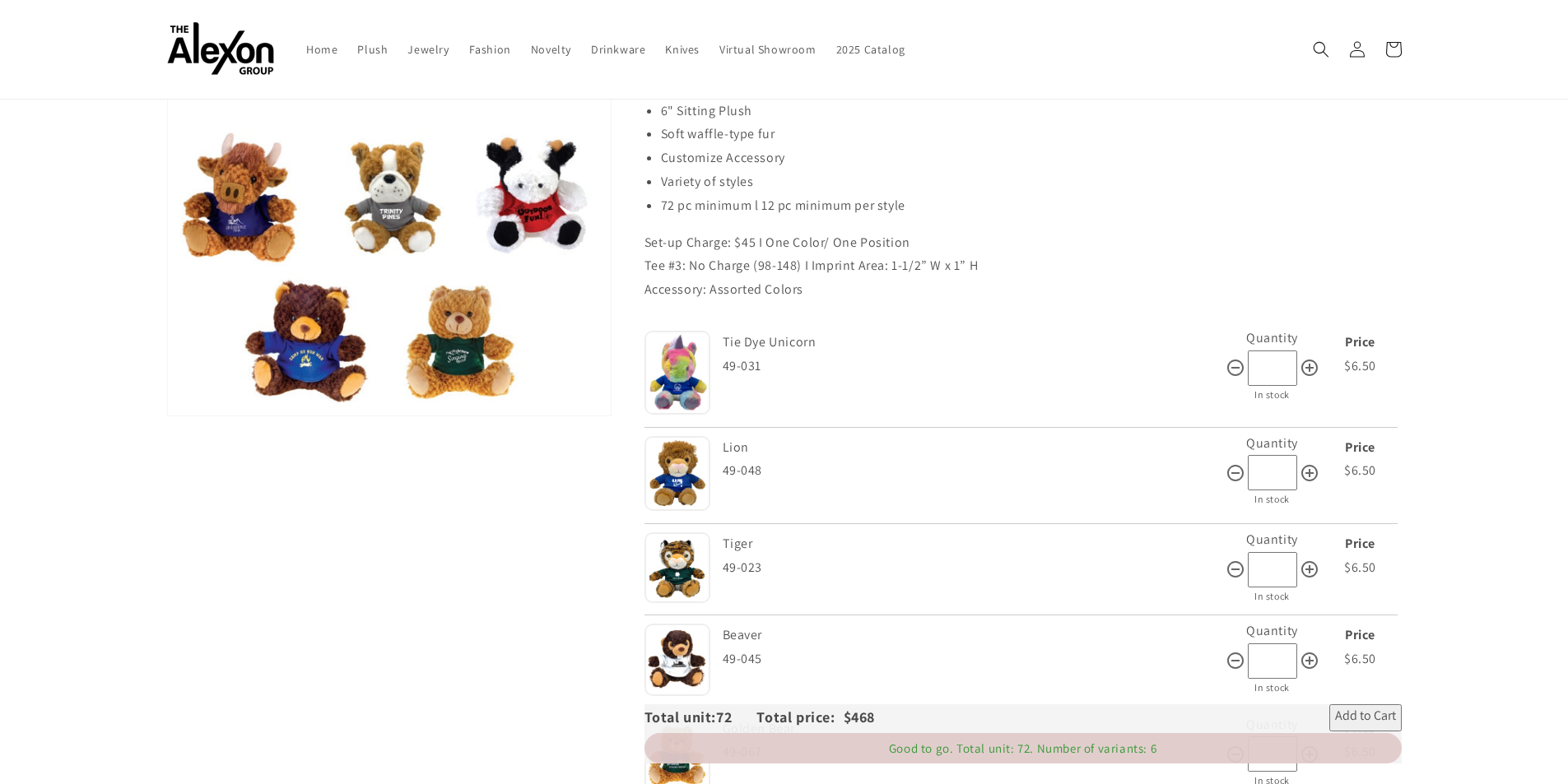
scroll to position [165, 0]
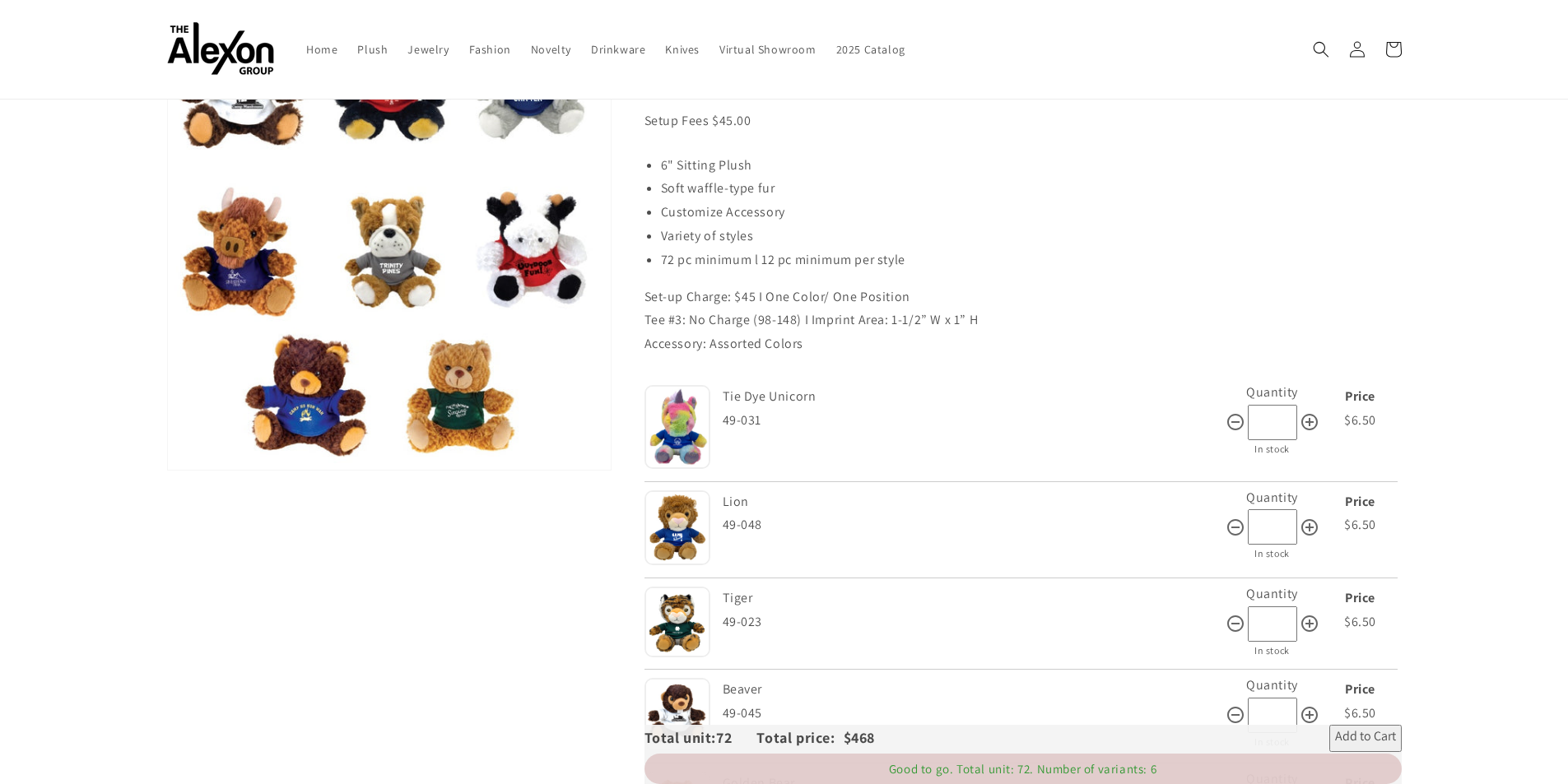
click at [1276, 418] on input "*" at bounding box center [1273, 422] width 49 height 35
type input "**"
click at [1394, 344] on p "Accessory: Assorted Colors" at bounding box center [1022, 344] width 757 height 24
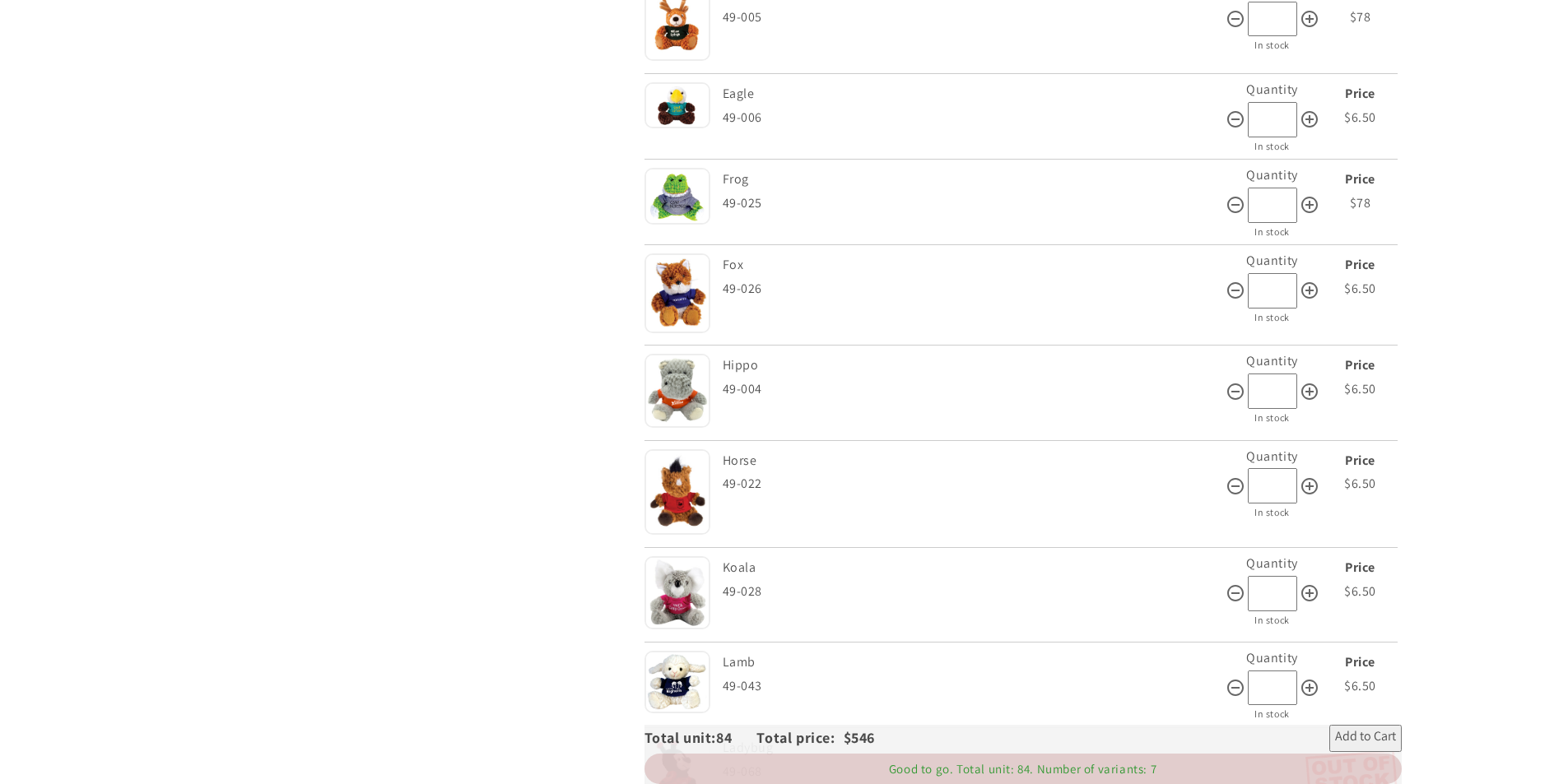
scroll to position [1974, 0]
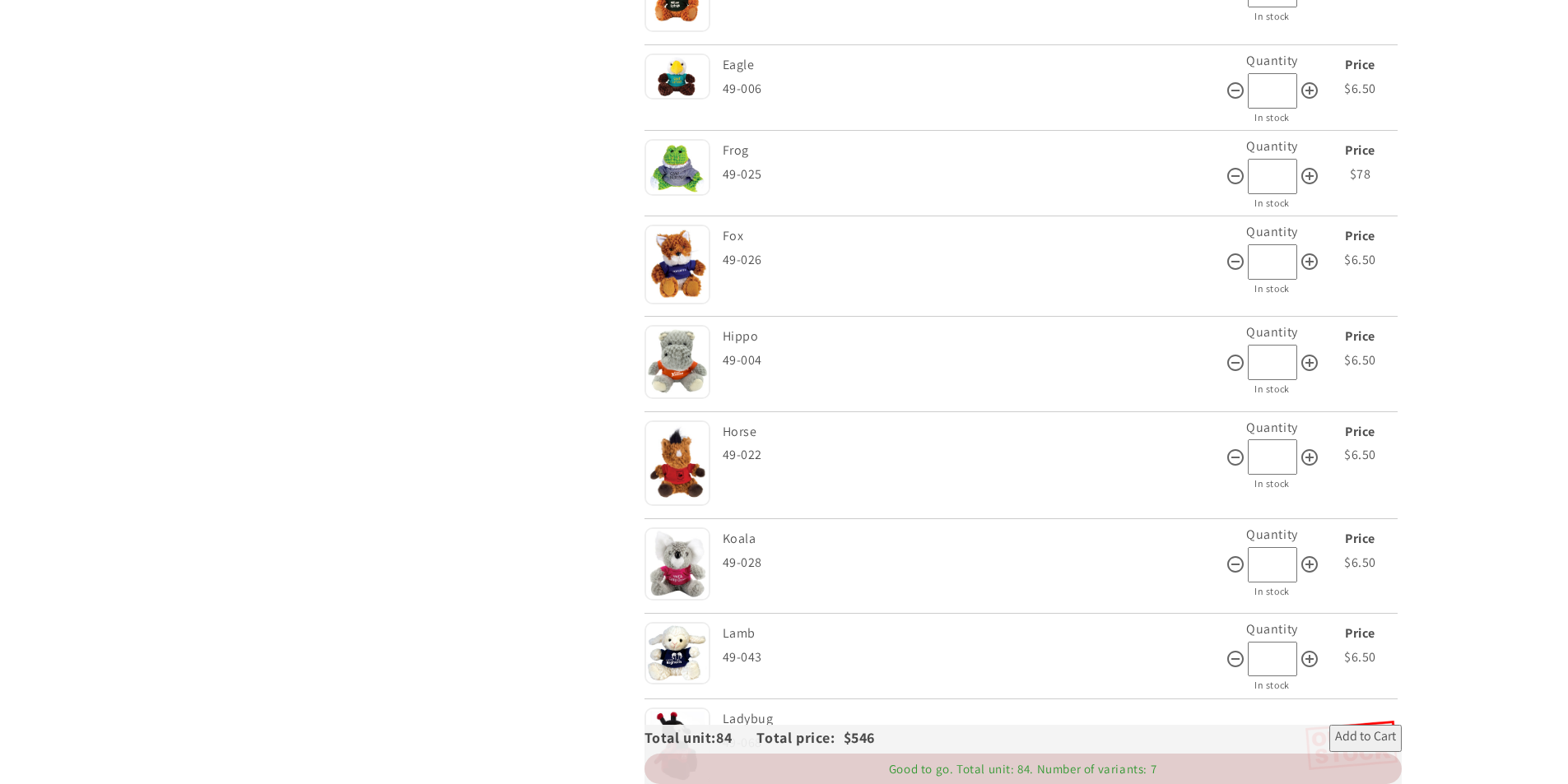
click at [1277, 354] on input "*" at bounding box center [1273, 362] width 49 height 35
type input "**"
click at [1466, 333] on section "Skip to product information Open media 1 in gallery view 1 / of 1 Beasty Babies…" at bounding box center [784, 4] width 1568 height 3612
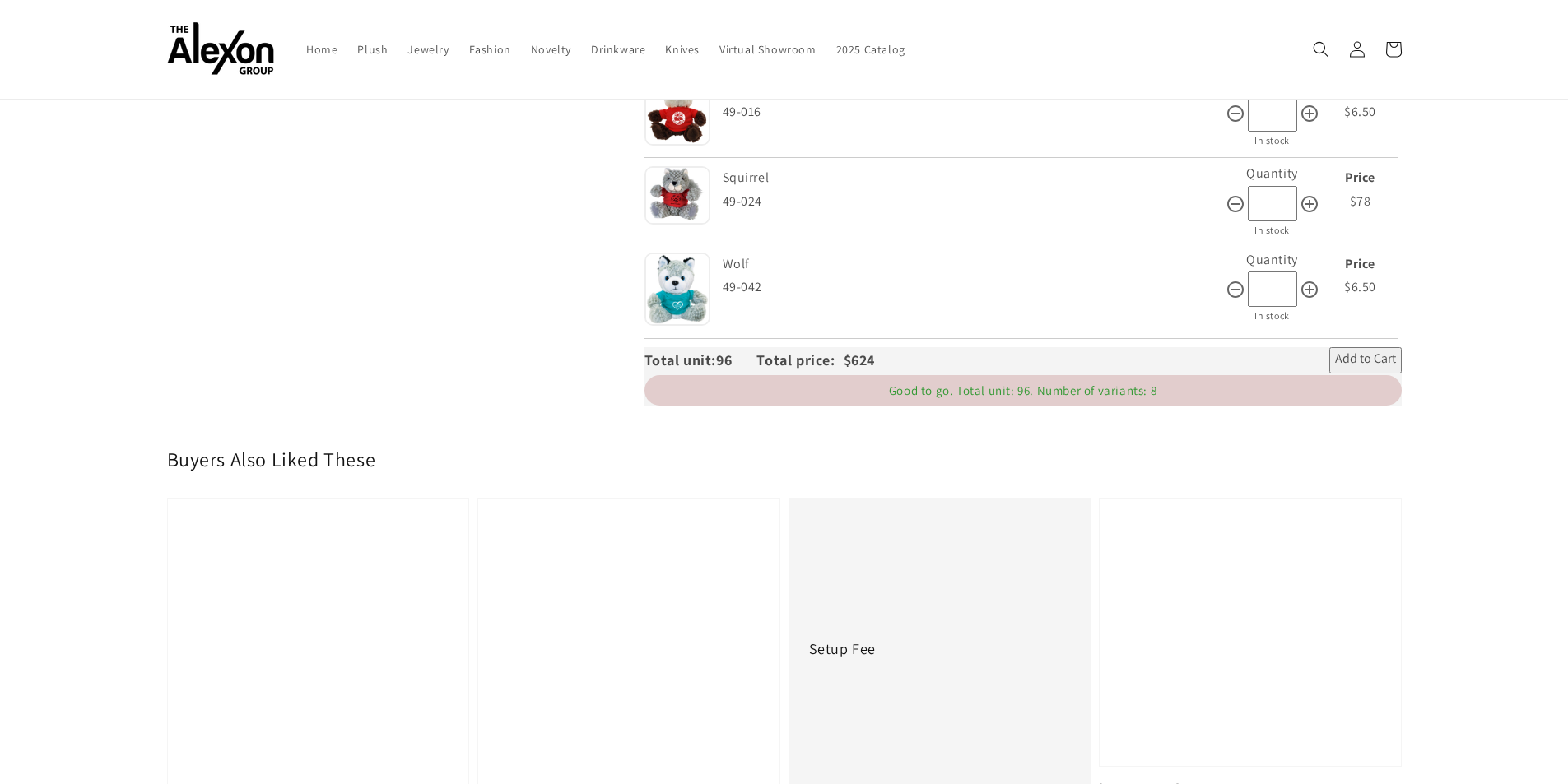
scroll to position [3373, 0]
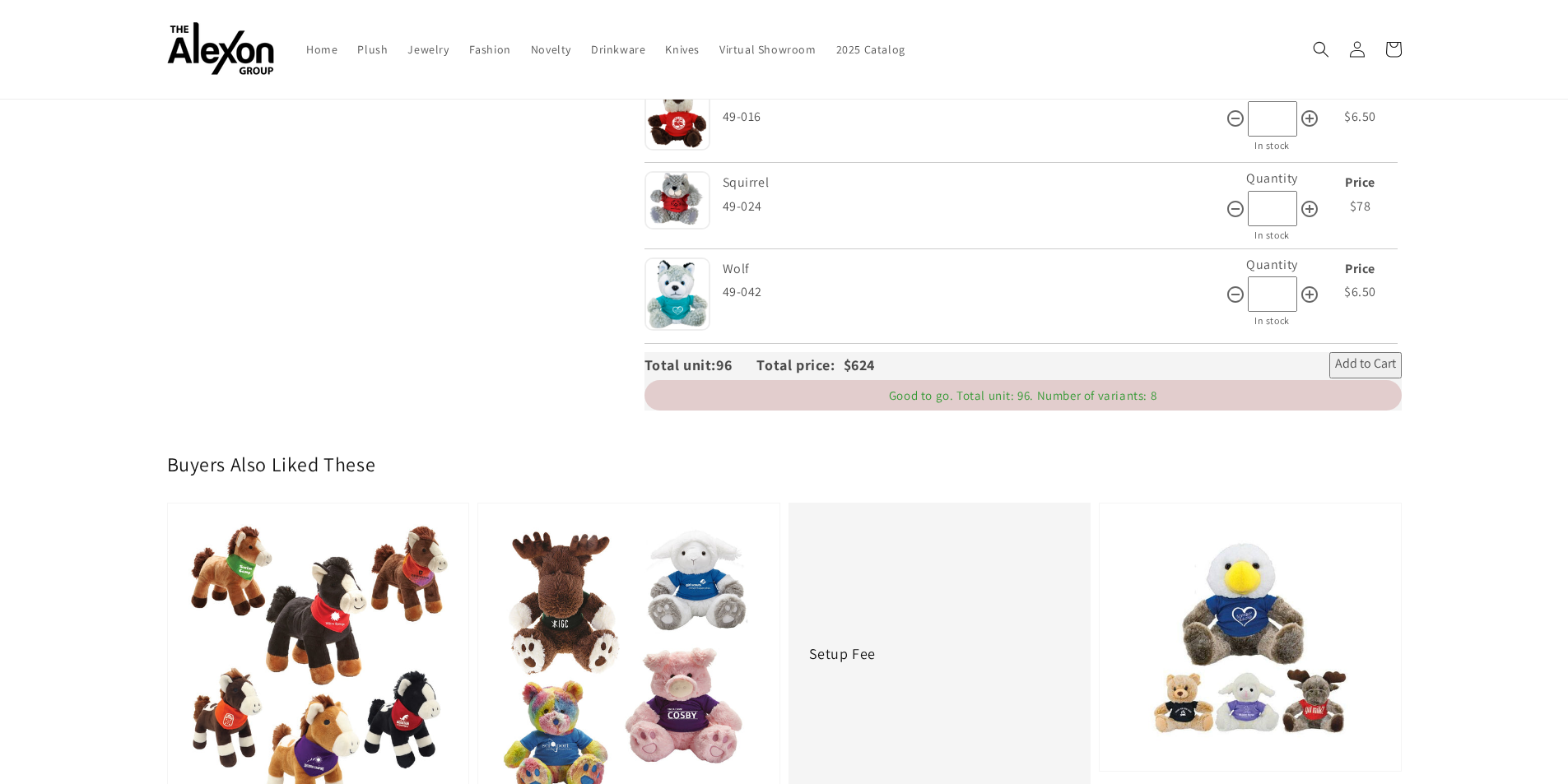
click at [1363, 357] on span "Add to Cart" at bounding box center [1365, 365] width 61 height 19
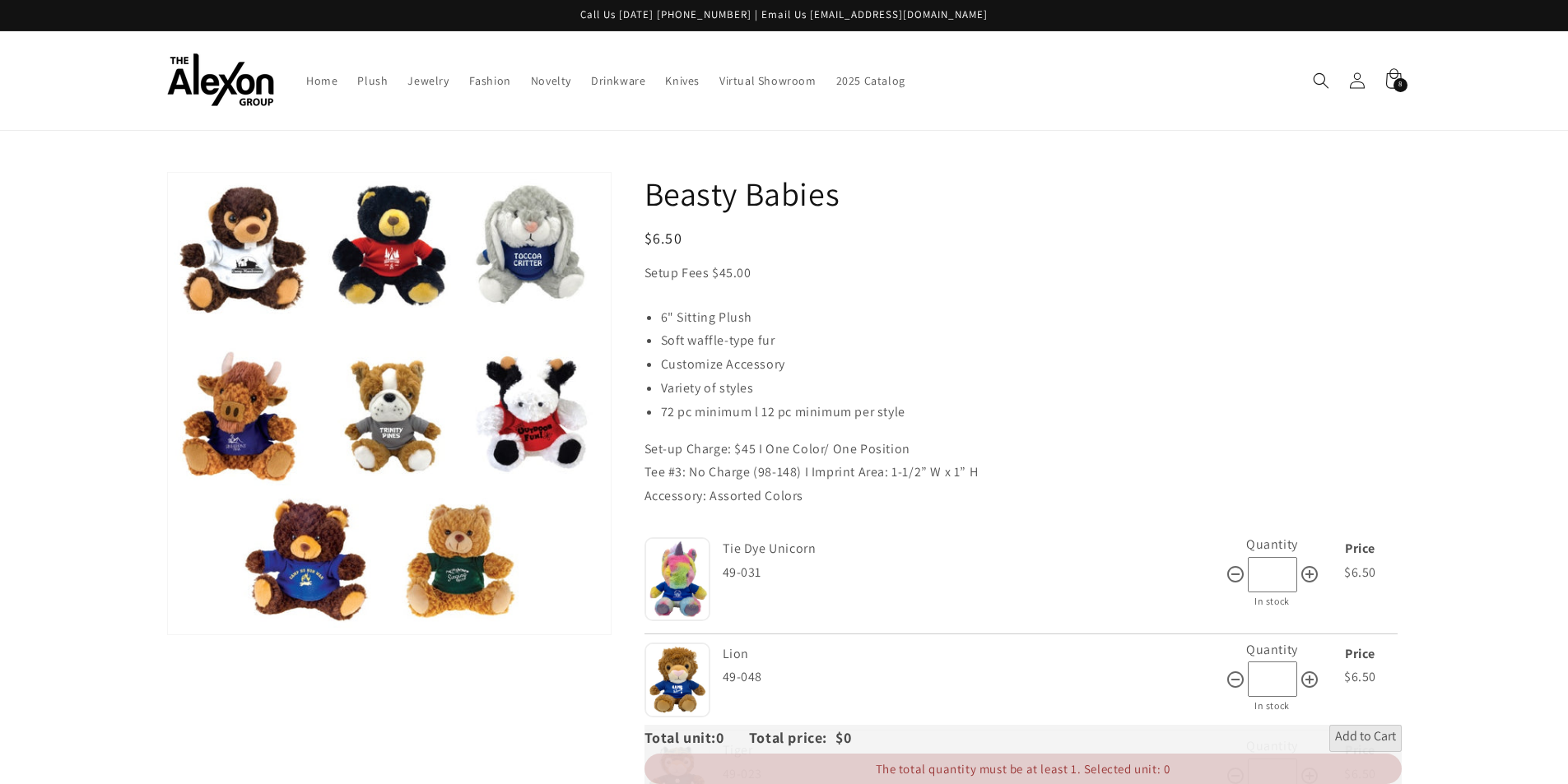
click at [234, 86] on img at bounding box center [220, 80] width 107 height 54
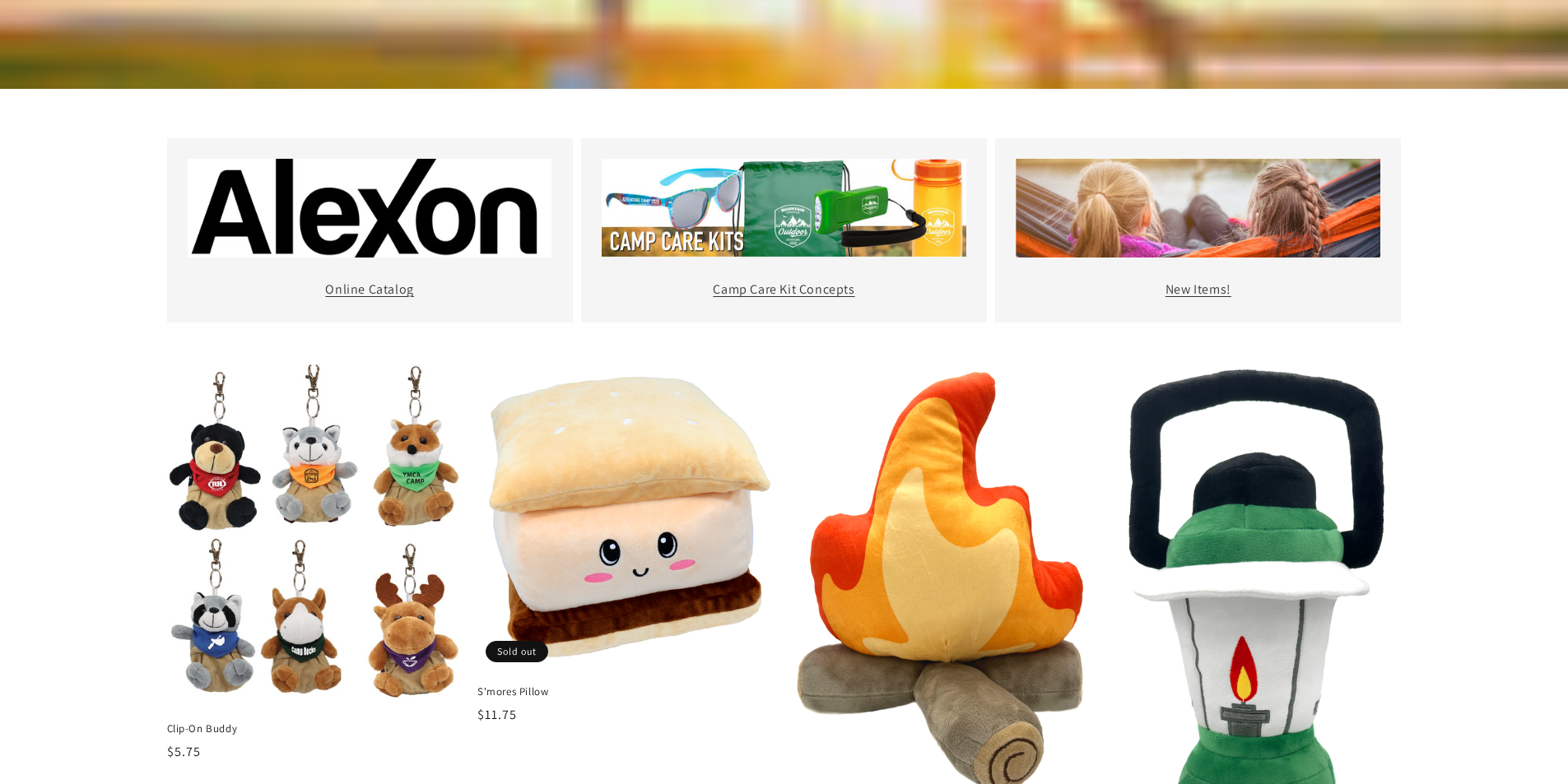
scroll to position [658, 0]
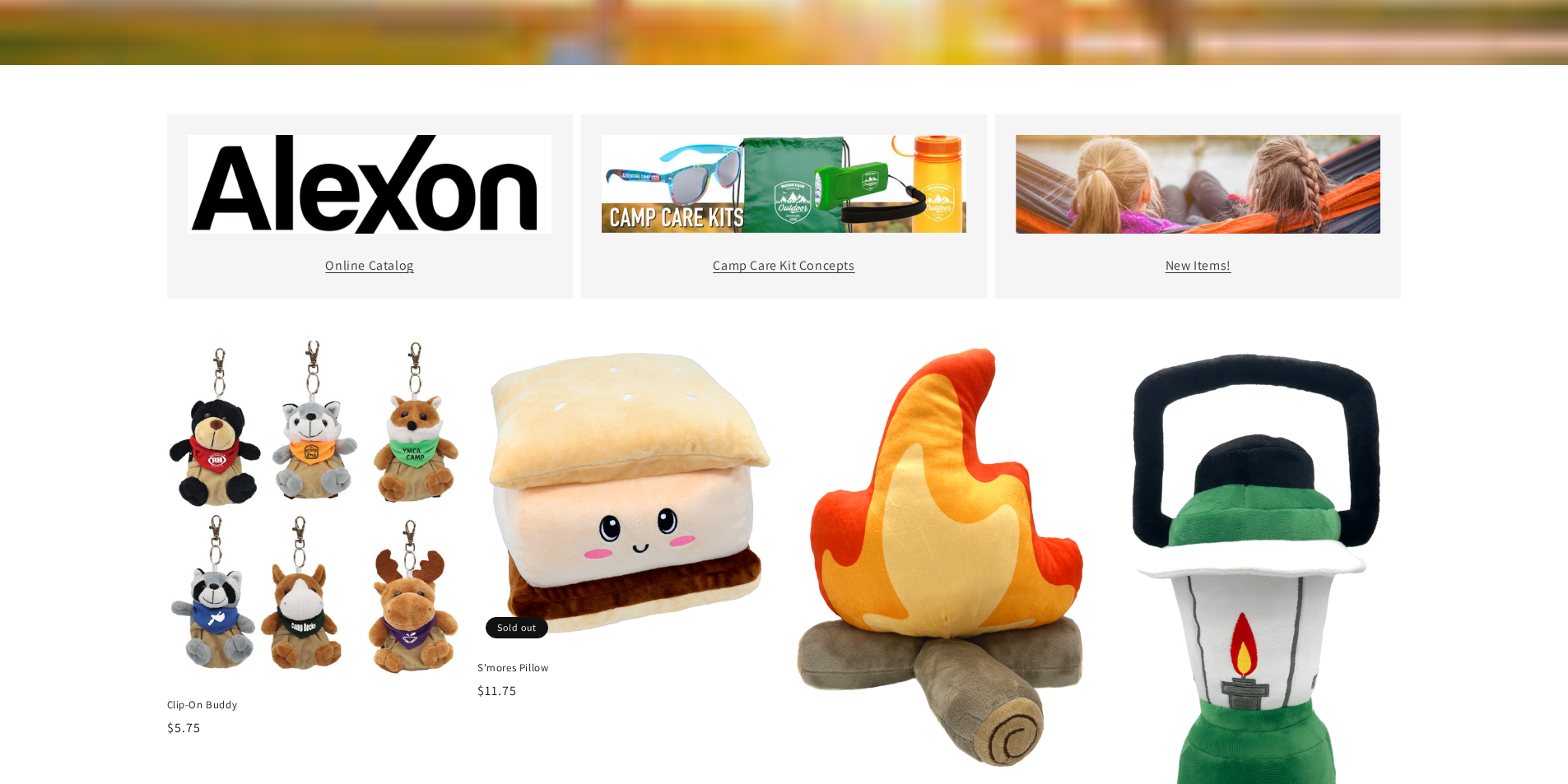
click at [1217, 250] on div "New Items!" at bounding box center [1198, 266] width 405 height 65
click at [1215, 264] on link "New Items!" at bounding box center [1198, 265] width 66 height 18
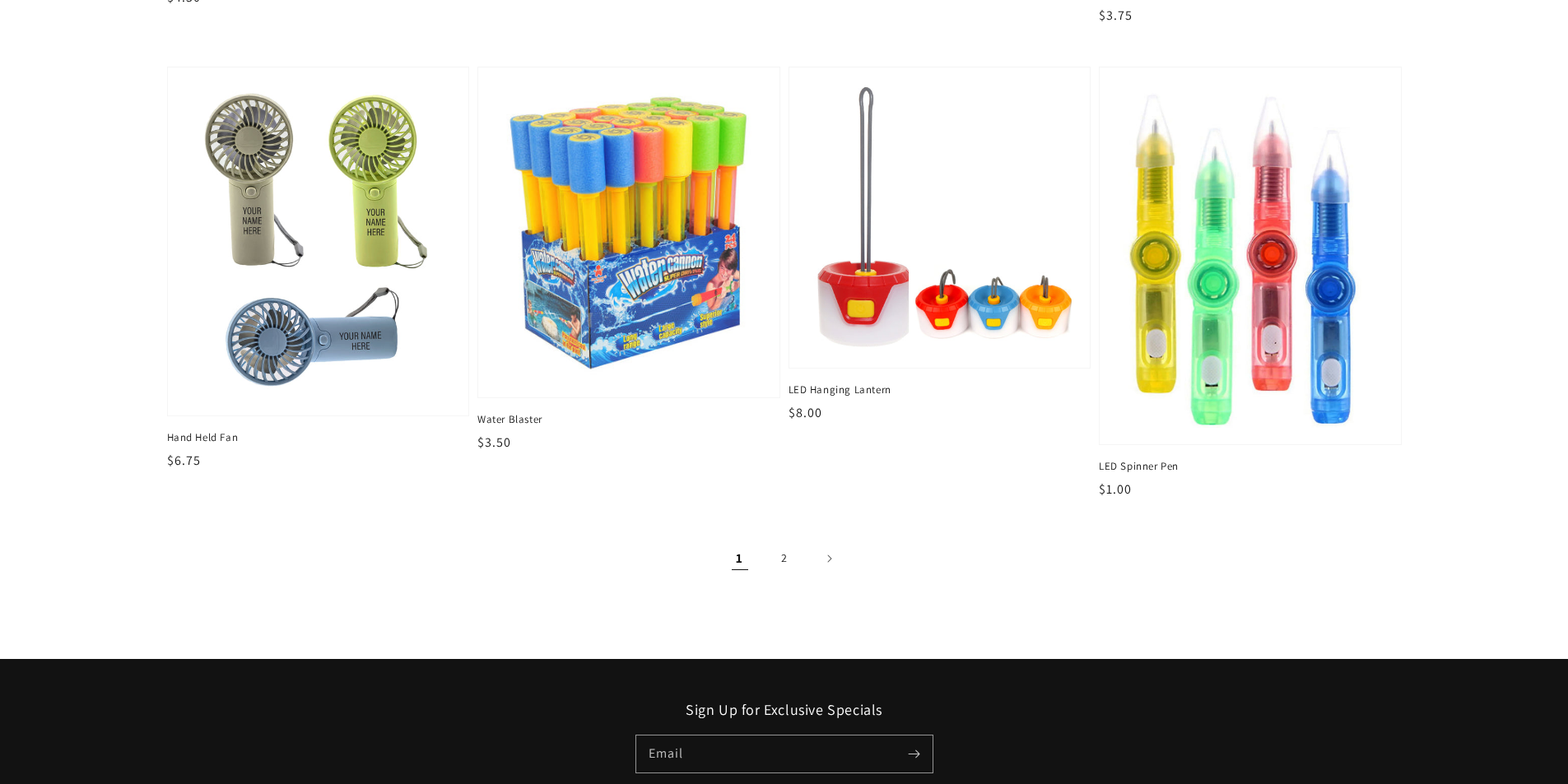
scroll to position [2467, 0]
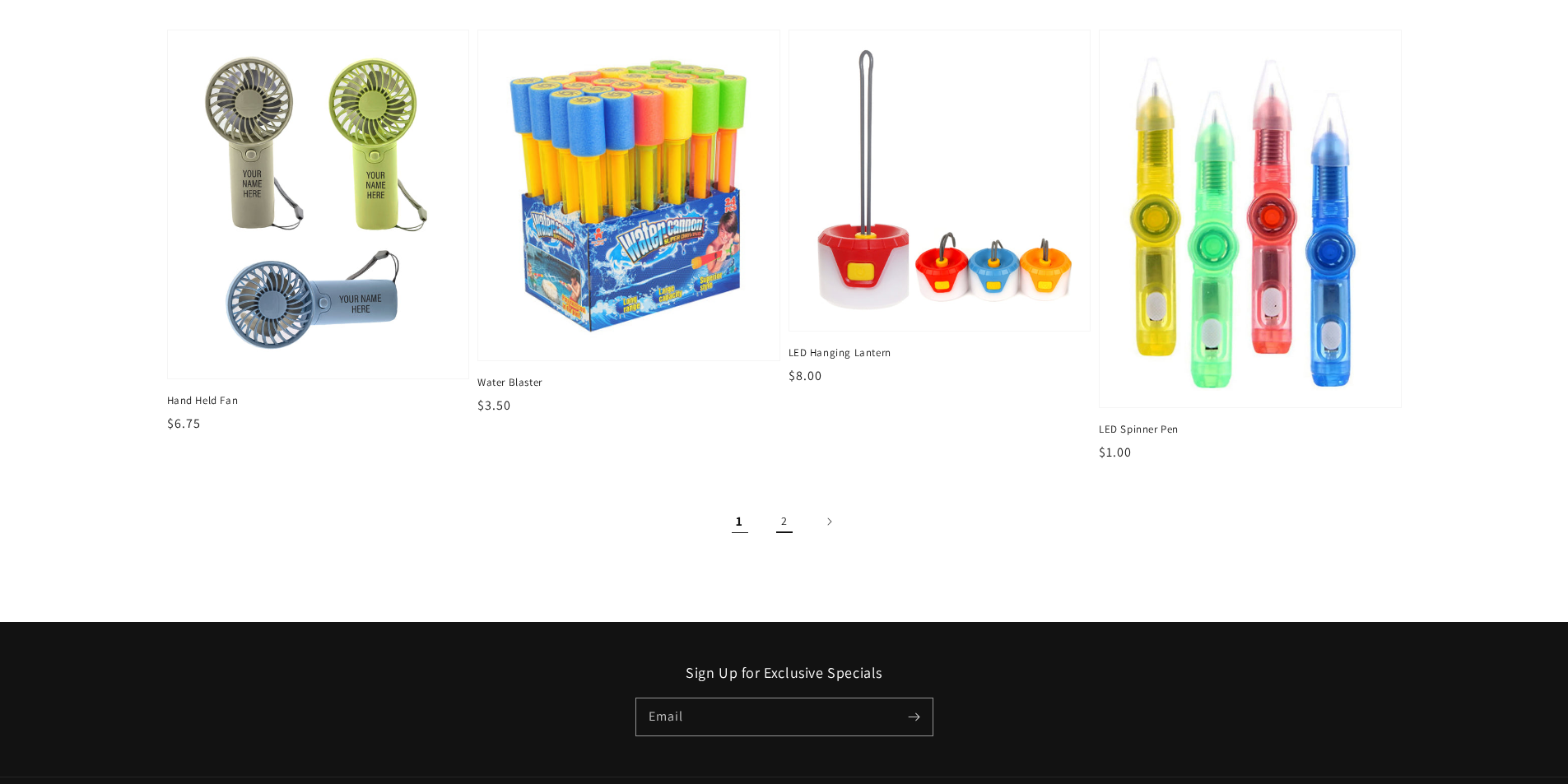
click at [780, 516] on link "2" at bounding box center [784, 521] width 36 height 36
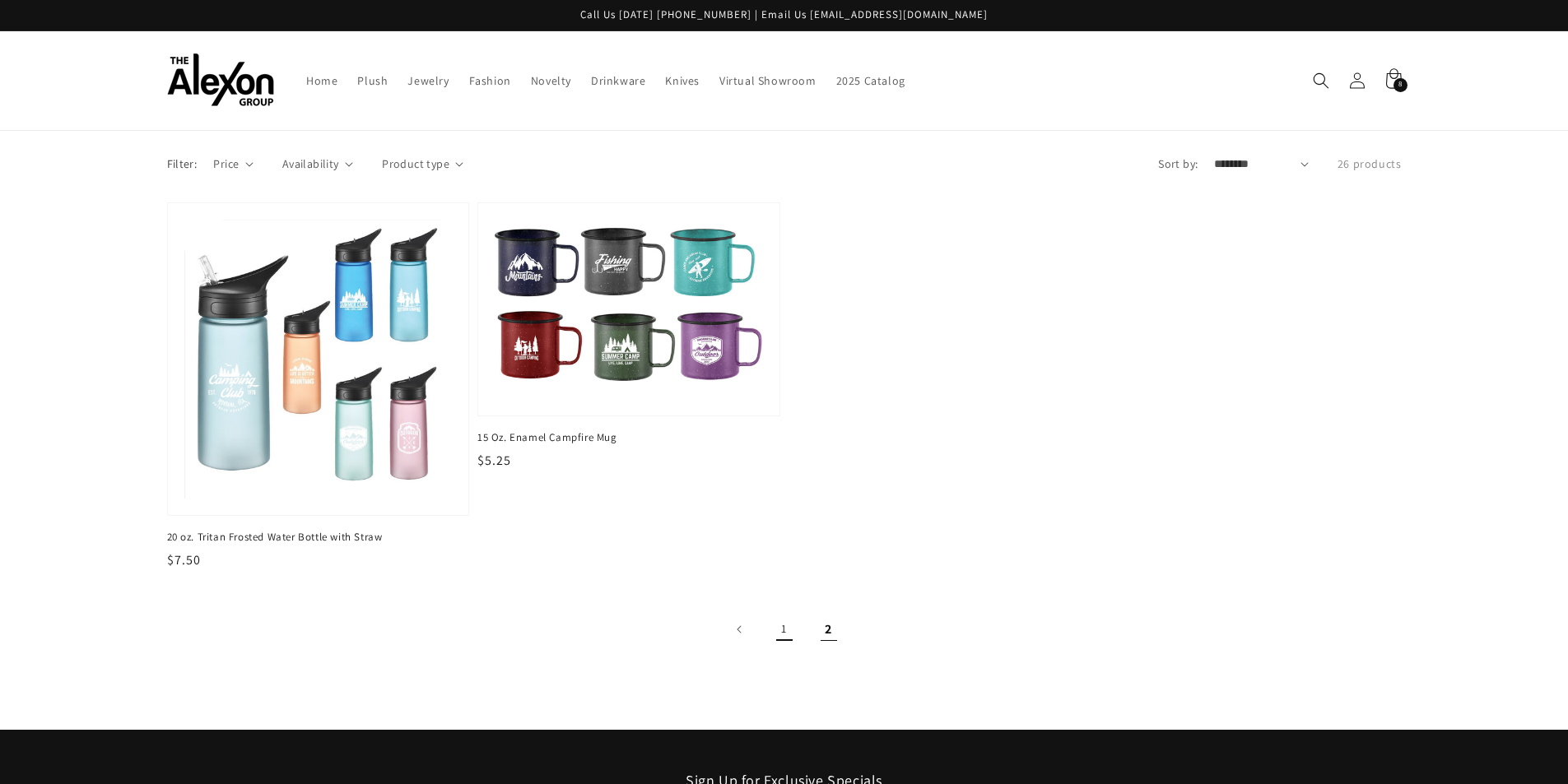
click at [784, 632] on link "1" at bounding box center [784, 629] width 36 height 36
